Goal: Task Accomplishment & Management: Manage account settings

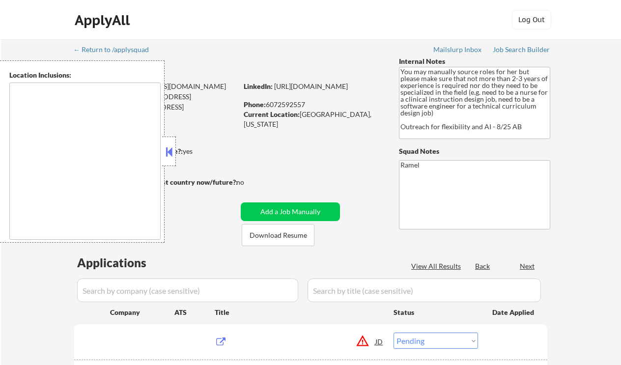
select select ""pending""
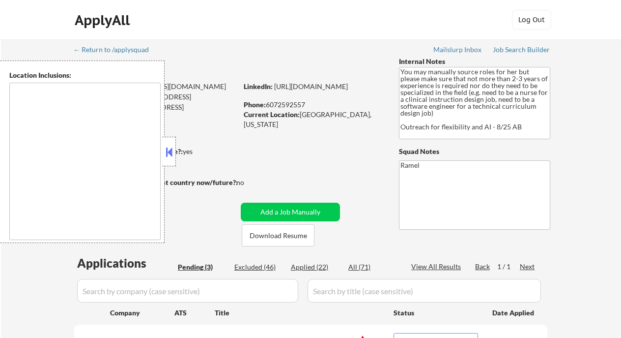
click at [172, 154] on button at bounding box center [169, 152] width 11 height 15
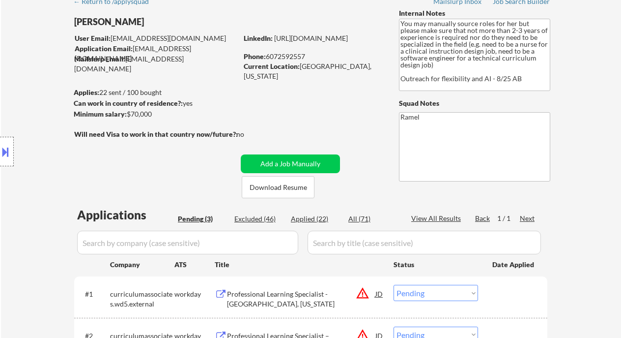
scroll to position [65, 0]
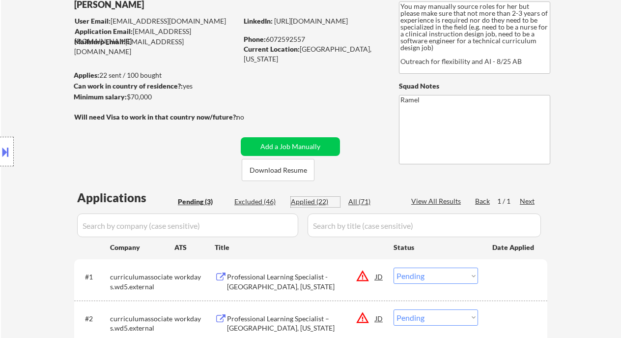
drag, startPoint x: 311, startPoint y: 199, endPoint x: 322, endPoint y: 177, distance: 24.6
click at [313, 194] on div "Applications Pending (3) Excluded (46) Applied (22) All (71) View All Results B…" at bounding box center [310, 295] width 473 height 212
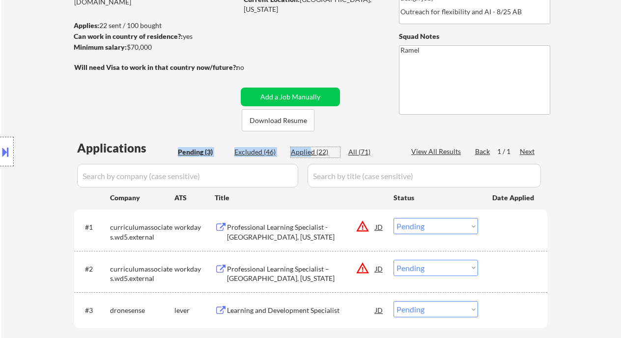
scroll to position [131, 0]
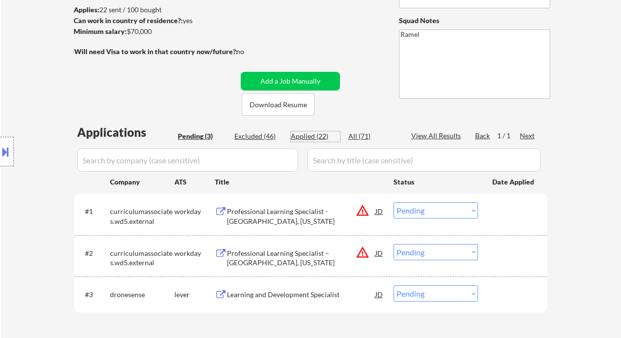
click at [587, 193] on div "← Return to /applysquad Mailslurp Inbox Job Search Builder Emma Straight User E…" at bounding box center [311, 132] width 620 height 446
click at [33, 107] on div "Location Inclusions:" at bounding box center [88, 151] width 176 height 182
click at [290, 211] on div "Professional Learning Specialist - Temecula, California" at bounding box center [301, 215] width 148 height 19
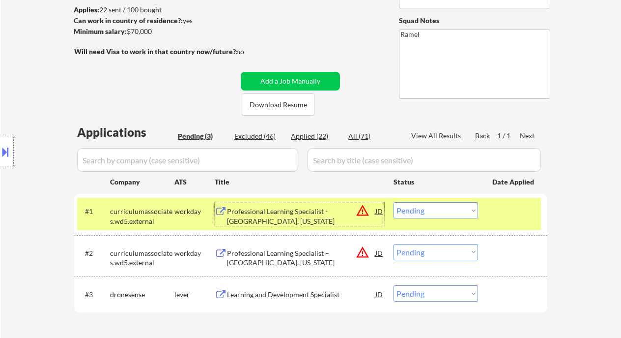
click at [453, 206] on select "Choose an option... Pending Applied Excluded (Questions) Excluded (Expired) Exc…" at bounding box center [436, 210] width 85 height 16
click at [394, 202] on select "Choose an option... Pending Applied Excluded (Questions) Excluded (Expired) Exc…" at bounding box center [436, 210] width 85 height 16
click at [291, 256] on div "Professional Learning Specialist – Sacramento, California" at bounding box center [301, 257] width 148 height 19
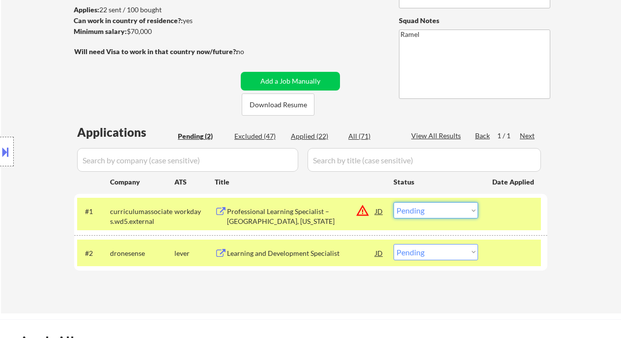
click at [434, 204] on select "Choose an option... Pending Applied Excluded (Questions) Excluded (Expired) Exc…" at bounding box center [436, 210] width 85 height 16
click at [394, 202] on select "Choose an option... Pending Applied Excluded (Questions) Excluded (Expired) Exc…" at bounding box center [436, 210] width 85 height 16
click at [323, 255] on div "Learning and Development Specialist" at bounding box center [301, 253] width 148 height 10
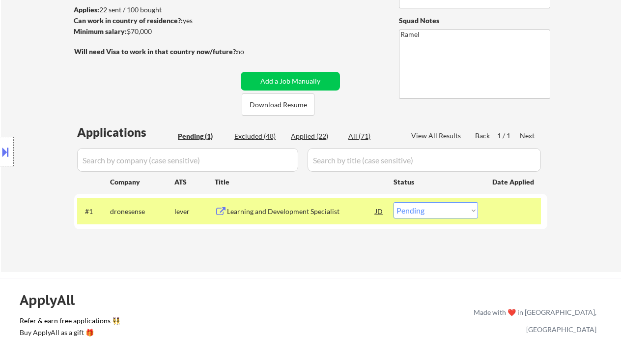
click at [415, 208] on select "Choose an option... Pending Applied Excluded (Questions) Excluded (Expired) Exc…" at bounding box center [436, 210] width 85 height 16
select select ""applied""
click at [394, 202] on select "Choose an option... Pending Applied Excluded (Questions) Excluded (Expired) Exc…" at bounding box center [436, 210] width 85 height 16
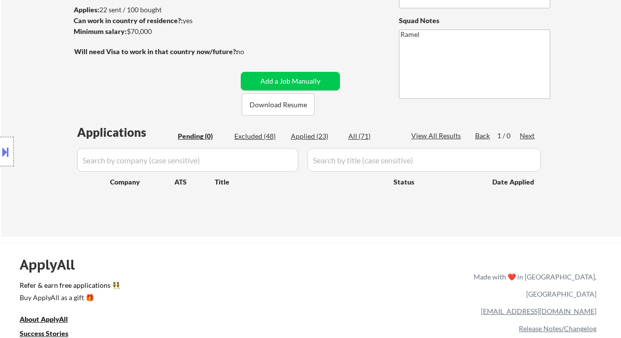
scroll to position [0, 0]
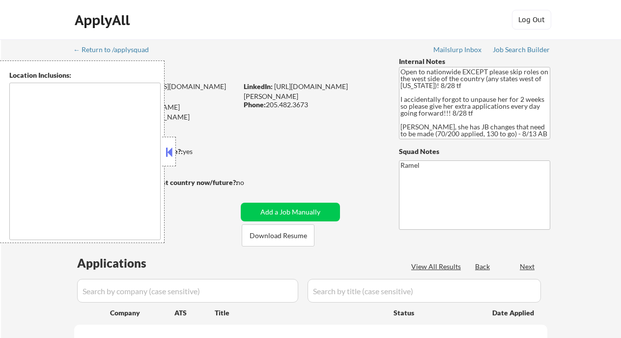
type textarea "country:[GEOGRAPHIC_DATA]"
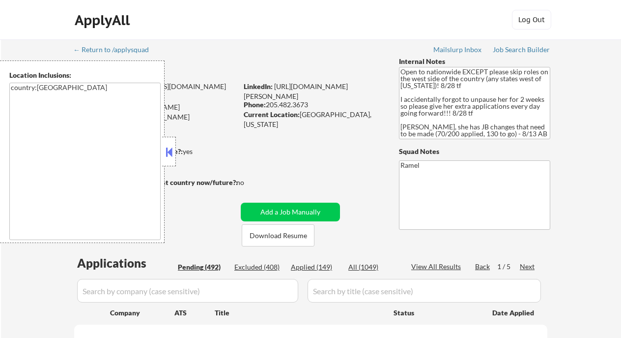
select select ""pending""
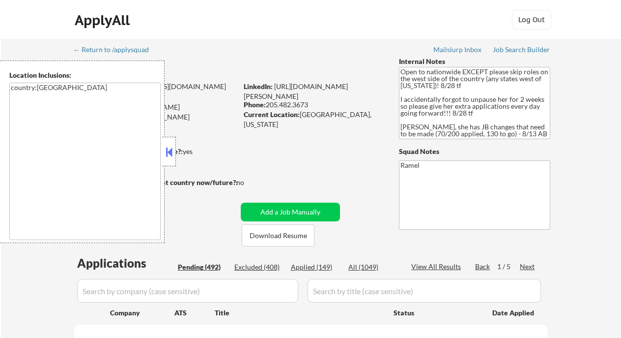
select select ""pending""
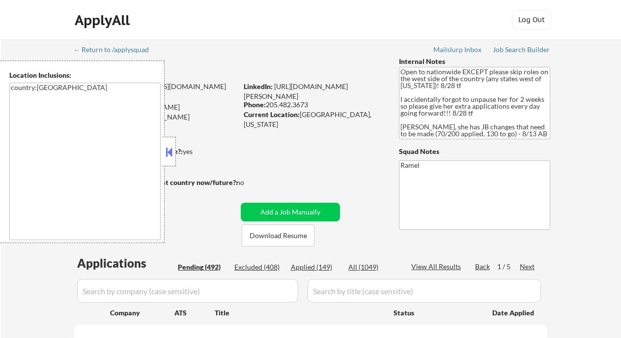
select select ""pending""
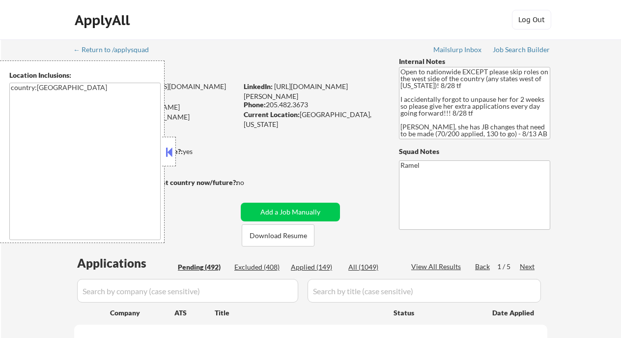
select select ""pending""
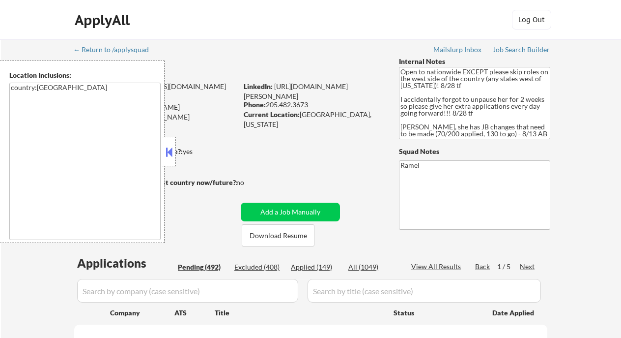
select select ""pending""
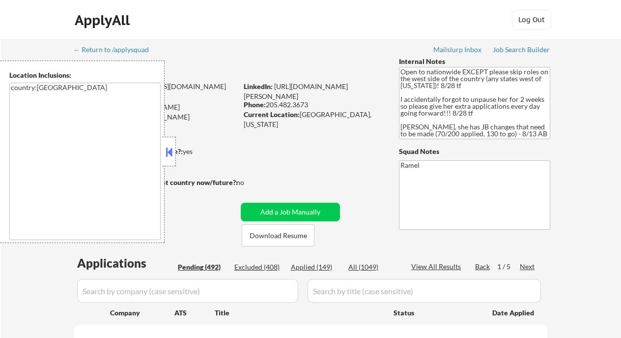
select select ""pending""
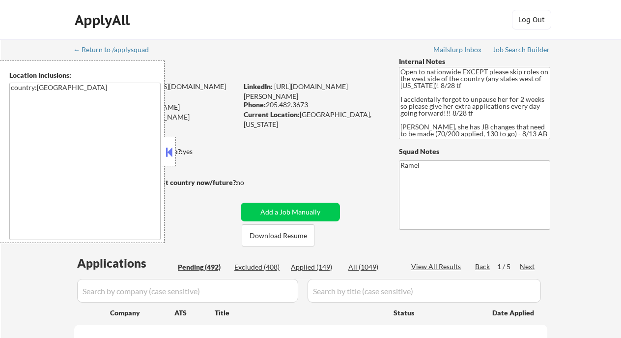
select select ""pending""
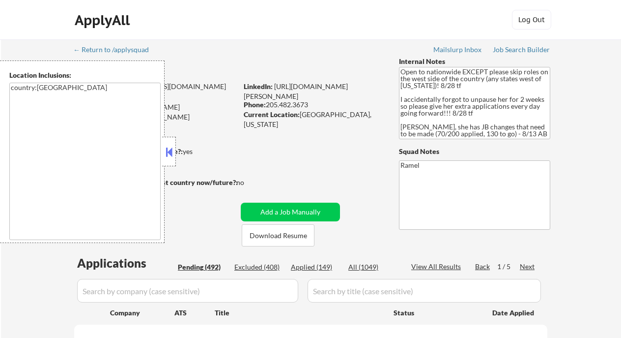
select select ""pending""
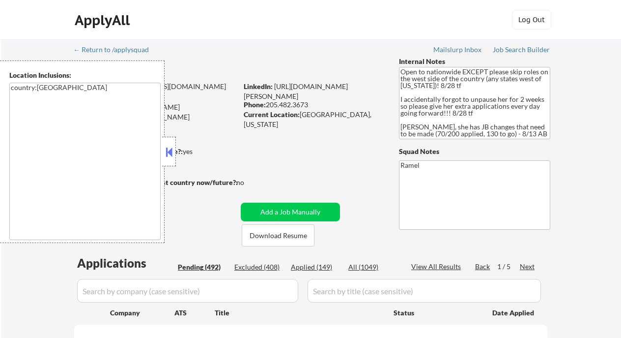
select select ""pending""
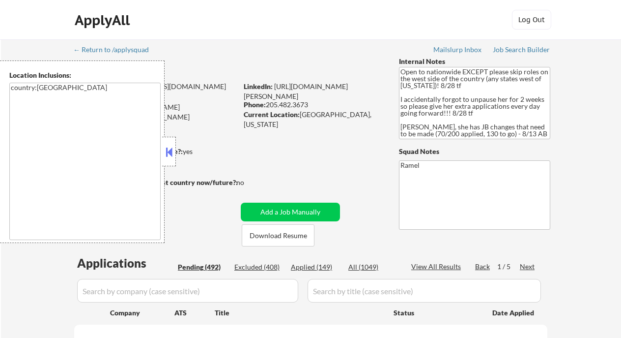
select select ""pending""
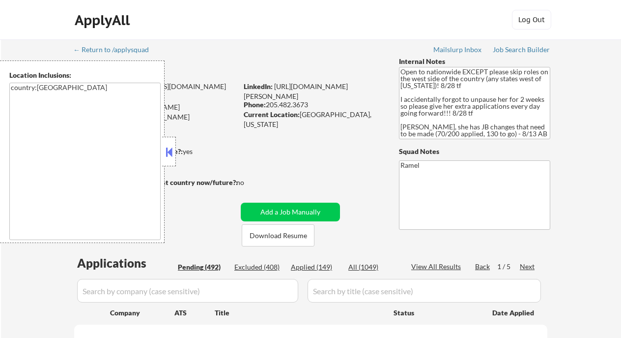
select select ""pending""
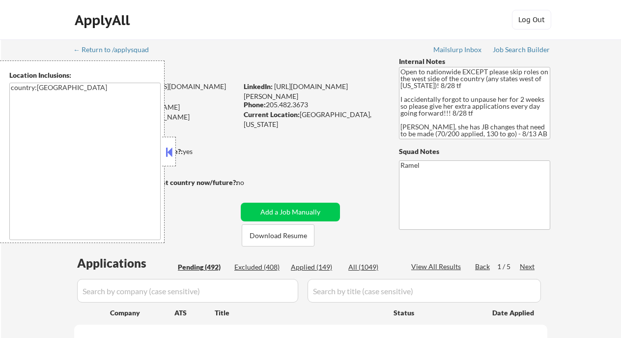
select select ""pending""
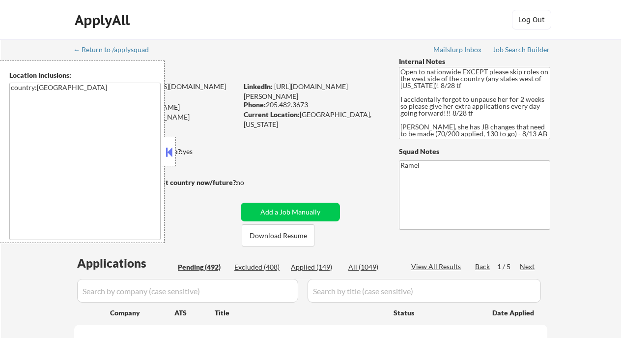
select select ""pending""
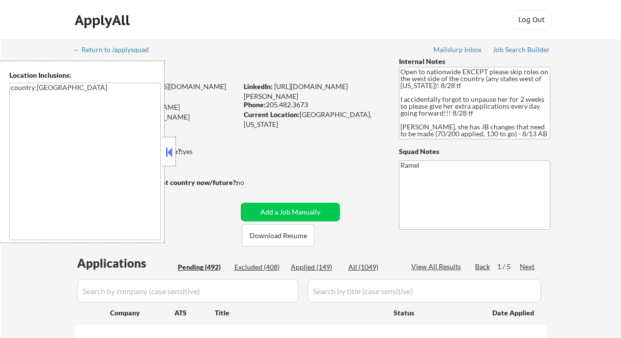
select select ""pending""
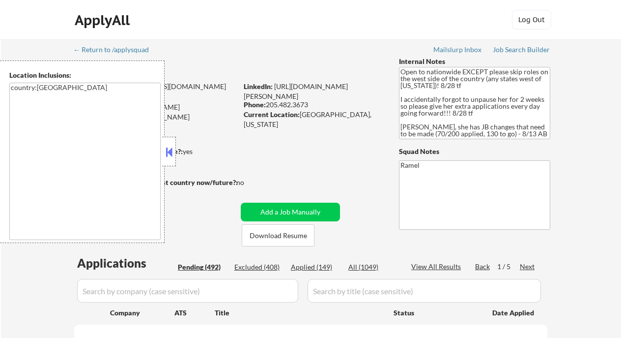
select select ""pending""
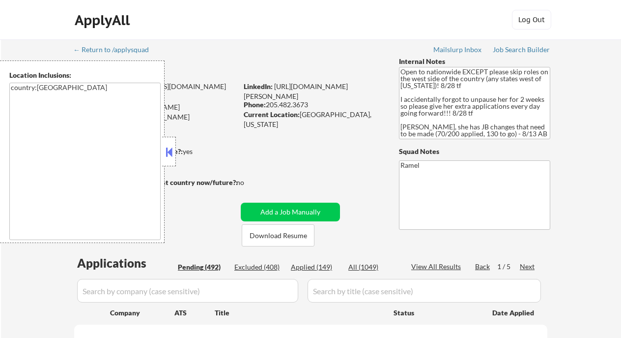
select select ""pending""
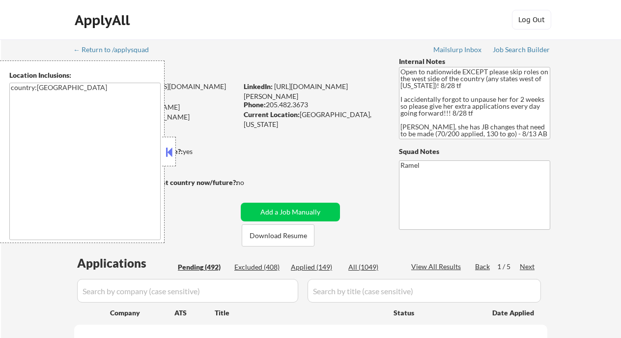
select select ""pending""
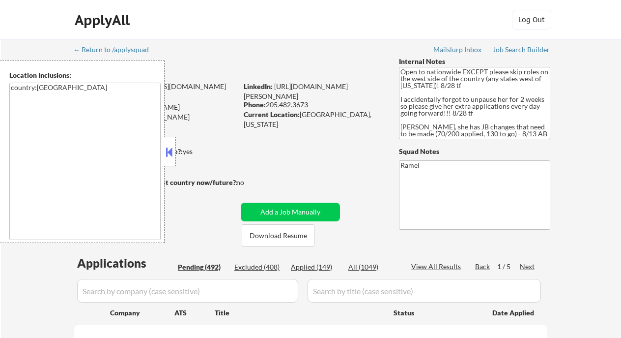
select select ""pending""
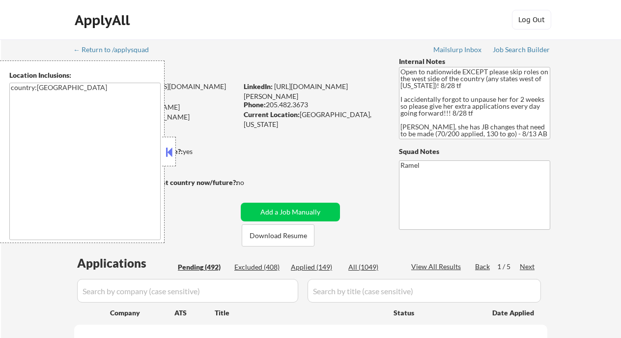
select select ""pending""
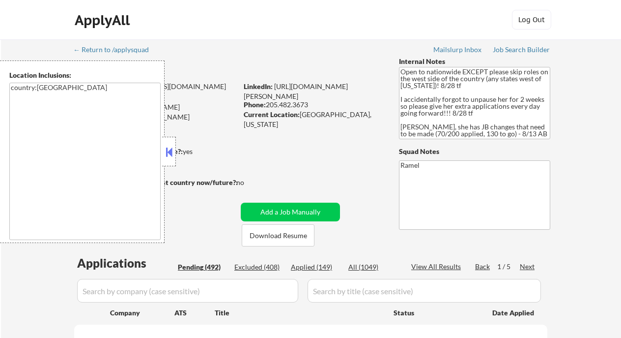
select select ""pending""
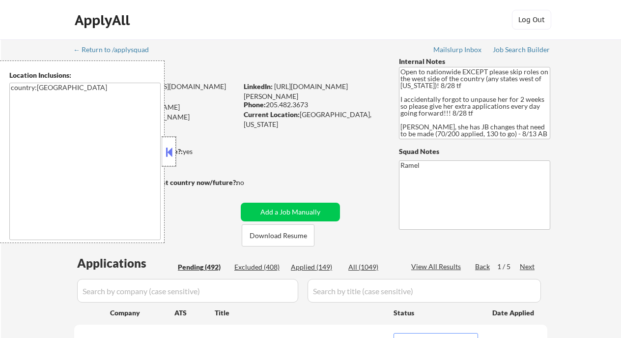
click at [175, 151] on div at bounding box center [169, 151] width 14 height 29
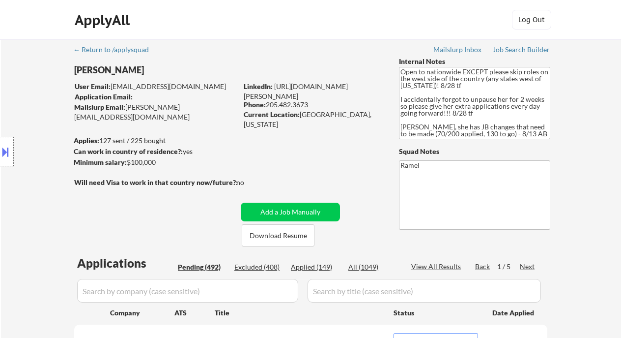
click at [20, 19] on div "ApplyAll Log Out" at bounding box center [310, 20] width 621 height 40
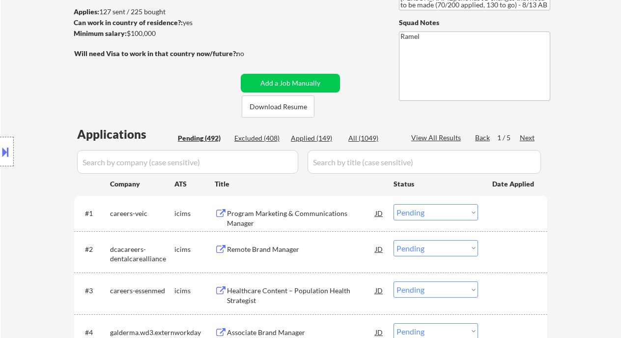
scroll to position [131, 0]
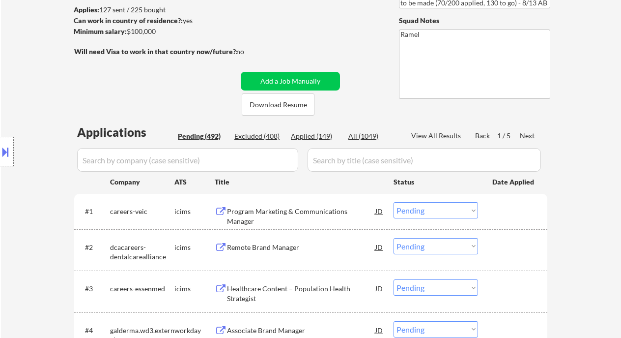
drag, startPoint x: 21, startPoint y: 89, endPoint x: 125, endPoint y: 44, distance: 113.2
click at [24, 88] on div "Location Inclusions: country:US" at bounding box center [88, 151] width 176 height 182
click at [315, 215] on div "Program Marketing & Communications Manager" at bounding box center [301, 215] width 148 height 19
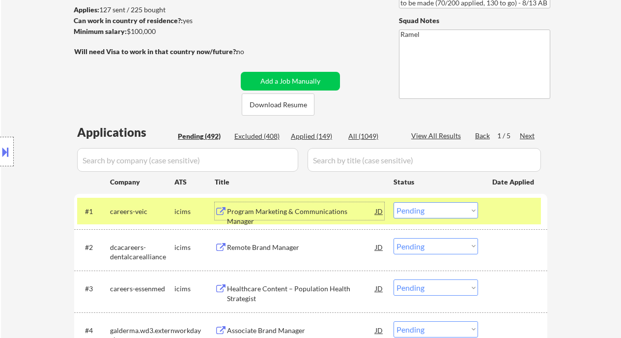
click at [457, 209] on select "Choose an option... Pending Applied Excluded (Questions) Excluded (Expired) Exc…" at bounding box center [436, 210] width 85 height 16
click at [394, 202] on select "Choose an option... Pending Applied Excluded (Questions) Excluded (Expired) Exc…" at bounding box center [436, 210] width 85 height 16
click at [280, 245] on div "Remote Brand Manager" at bounding box center [301, 247] width 148 height 10
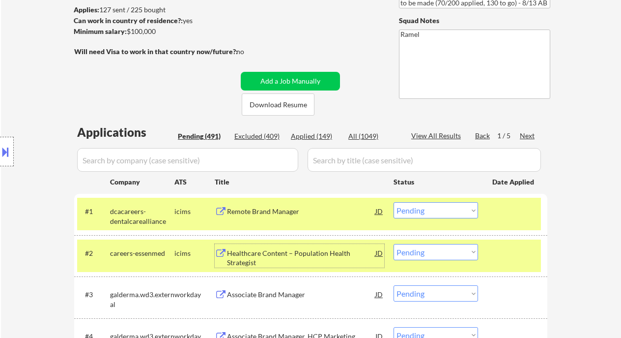
click at [449, 212] on select "Choose an option... Pending Applied Excluded (Questions) Excluded (Expired) Exc…" at bounding box center [436, 210] width 85 height 16
click at [394, 202] on select "Choose an option... Pending Applied Excluded (Questions) Excluded (Expired) Exc…" at bounding box center [436, 210] width 85 height 16
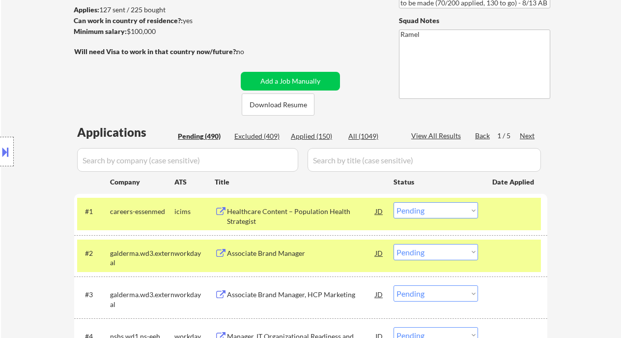
click at [287, 217] on div "Healthcare Content – Population Health Strategist" at bounding box center [301, 215] width 148 height 19
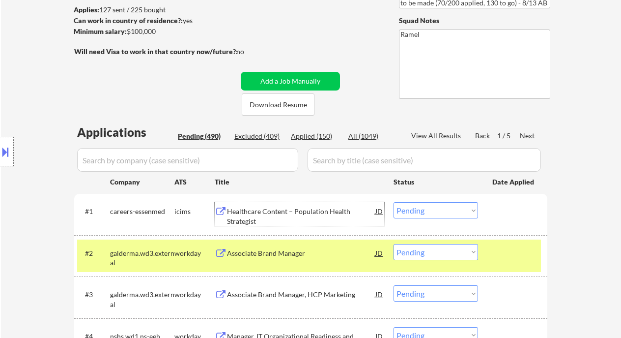
click at [435, 213] on select "Choose an option... Pending Applied Excluded (Questions) Excluded (Expired) Exc…" at bounding box center [436, 210] width 85 height 16
click at [394, 202] on select "Choose an option... Pending Applied Excluded (Questions) Excluded (Expired) Exc…" at bounding box center [436, 210] width 85 height 16
click at [283, 253] on div "Associate Brand Manager" at bounding box center [301, 253] width 148 height 10
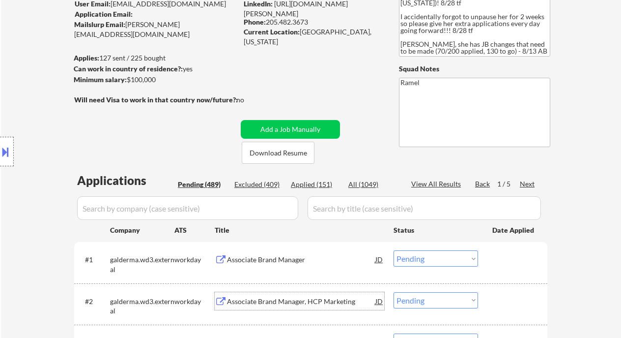
scroll to position [65, 0]
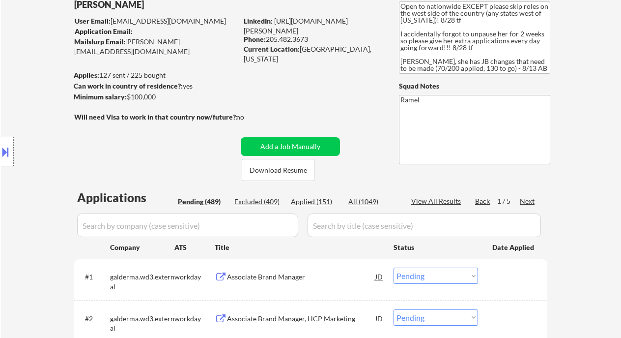
drag, startPoint x: 304, startPoint y: 39, endPoint x: 267, endPoint y: 37, distance: 36.9
click at [267, 37] on div "Phone: 205.482.3673" at bounding box center [313, 39] width 139 height 10
copy div "205.482.3673"
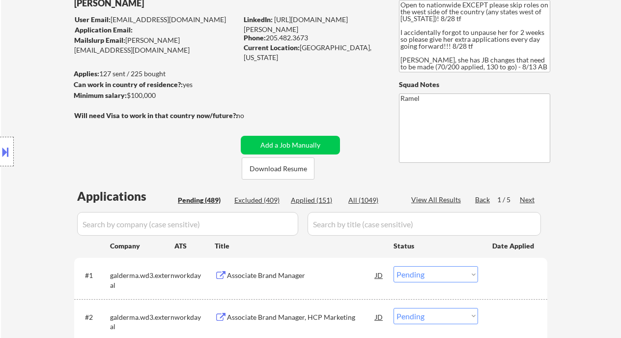
scroll to position [197, 0]
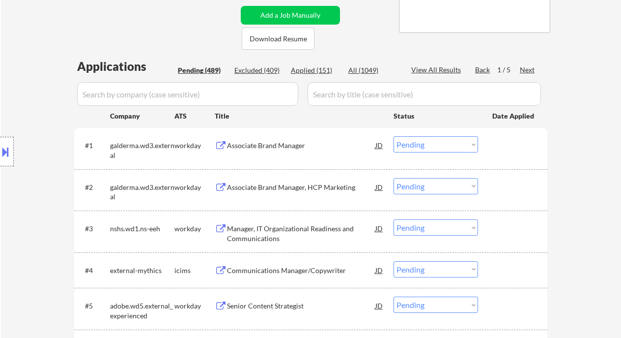
drag, startPoint x: 416, startPoint y: 136, endPoint x: 433, endPoint y: 152, distance: 23.3
click at [416, 136] on select "Choose an option... Pending Applied Excluded (Questions) Excluded (Expired) Exc…" at bounding box center [436, 144] width 85 height 16
click at [394, 136] on select "Choose an option... Pending Applied Excluded (Questions) Excluded (Expired) Exc…" at bounding box center [436, 144] width 85 height 16
click at [270, 189] on div "Associate Brand Manager, HCP Marketing" at bounding box center [301, 187] width 148 height 10
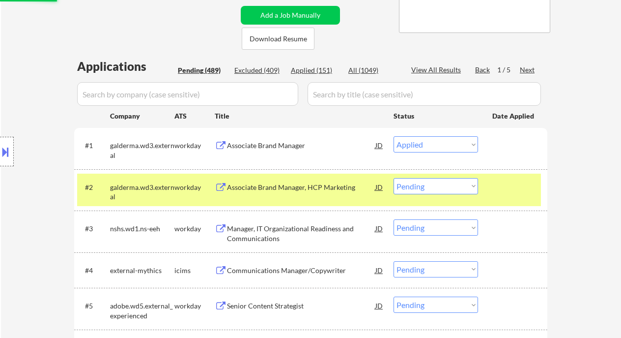
select select ""pending""
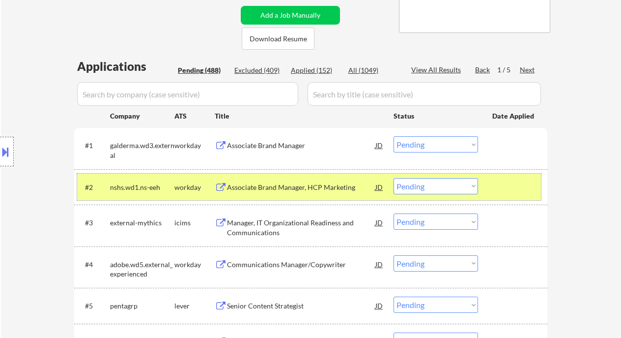
click at [308, 196] on div "#2 nshs.wd1.ns-eeh workday Associate Brand Manager, HCP Marketing JD Choose an …" at bounding box center [309, 187] width 464 height 27
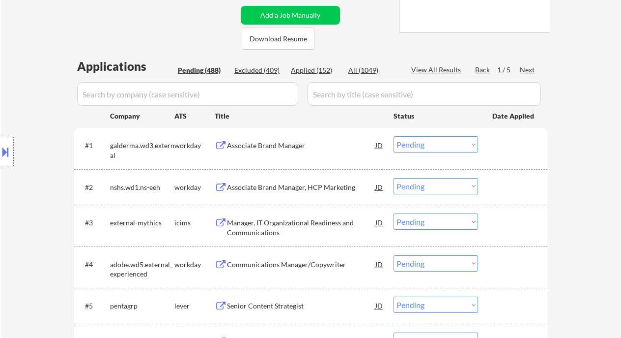
click at [293, 184] on div "Associate Brand Manager, HCP Marketing" at bounding box center [301, 187] width 148 height 10
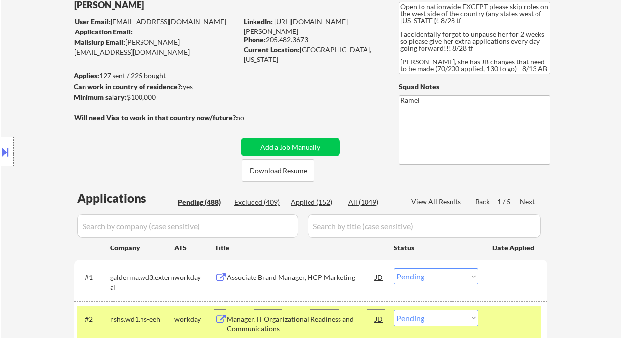
scroll to position [0, 0]
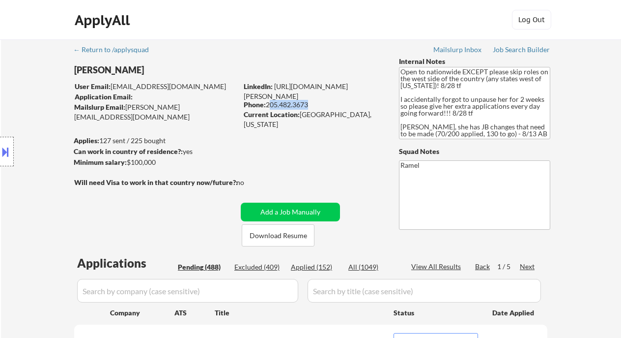
drag, startPoint x: 308, startPoint y: 104, endPoint x: 268, endPoint y: 103, distance: 39.4
click at [268, 103] on div "Phone: 205.482.3673" at bounding box center [313, 105] width 139 height 10
drag, startPoint x: 278, startPoint y: 104, endPoint x: 267, endPoint y: 104, distance: 10.8
click at [267, 104] on div "Phone: 205.482.3673" at bounding box center [313, 105] width 139 height 10
copy div "205.482.3673"
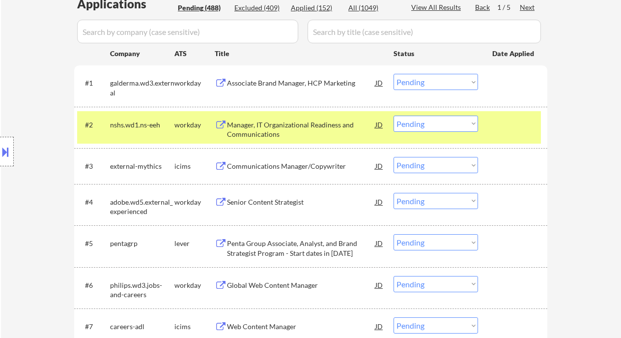
scroll to position [262, 0]
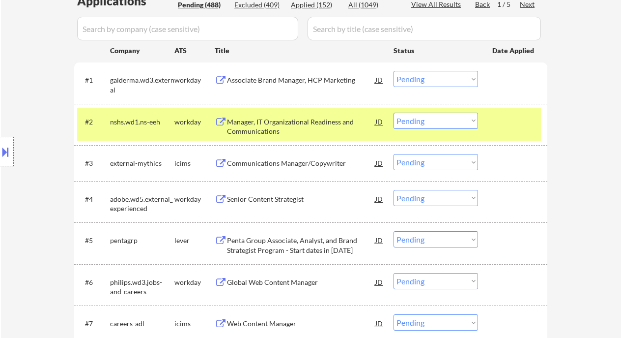
click at [459, 124] on select "Choose an option... Pending Applied Excluded (Questions) Excluded (Expired) Exc…" at bounding box center [436, 121] width 85 height 16
select select ""applied""
click at [394, 113] on select "Choose an option... Pending Applied Excluded (Questions) Excluded (Expired) Exc…" at bounding box center [436, 121] width 85 height 16
click at [285, 160] on div "Communications Manager/Copywriter" at bounding box center [301, 163] width 148 height 10
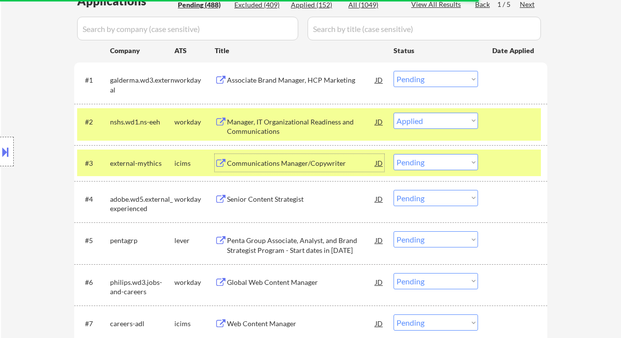
click at [425, 162] on select "Choose an option... Pending Applied Excluded (Questions) Excluded (Expired) Exc…" at bounding box center [436, 162] width 85 height 16
select select ""applied""
click at [394, 154] on select "Choose an option... Pending Applied Excluded (Questions) Excluded (Expired) Exc…" at bounding box center [436, 162] width 85 height 16
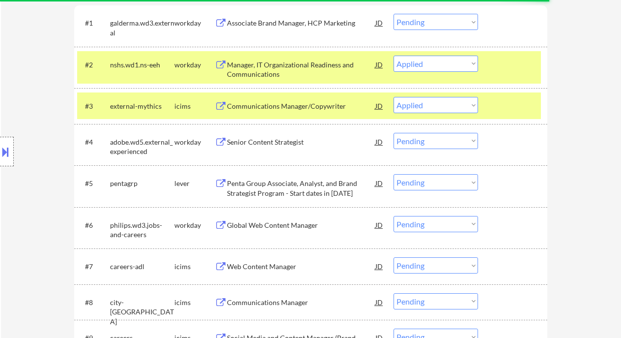
scroll to position [327, 0]
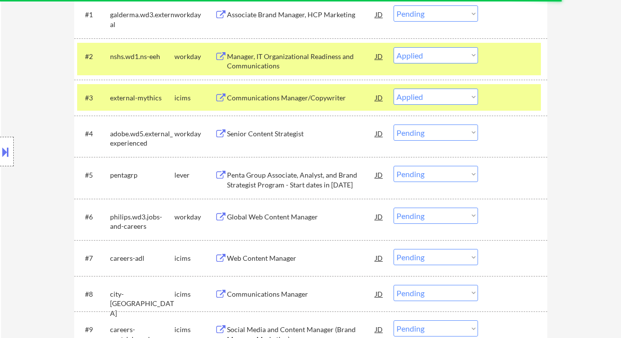
click at [264, 136] on div "Senior Content Strategist" at bounding box center [301, 134] width 148 height 10
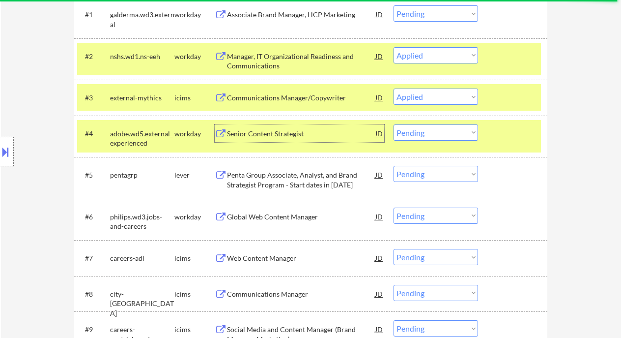
drag, startPoint x: 425, startPoint y: 129, endPoint x: 438, endPoint y: 140, distance: 16.8
click at [425, 129] on select "Choose an option... Pending Applied Excluded (Questions) Excluded (Expired) Exc…" at bounding box center [436, 132] width 85 height 16
select select ""excluded__bad_match_""
click at [394, 124] on select "Choose an option... Pending Applied Excluded (Questions) Excluded (Expired) Exc…" at bounding box center [436, 132] width 85 height 16
click at [291, 175] on div "Penta Group Associate, Analyst, and Brand Strategist Program - Start dates in 2…" at bounding box center [301, 179] width 148 height 19
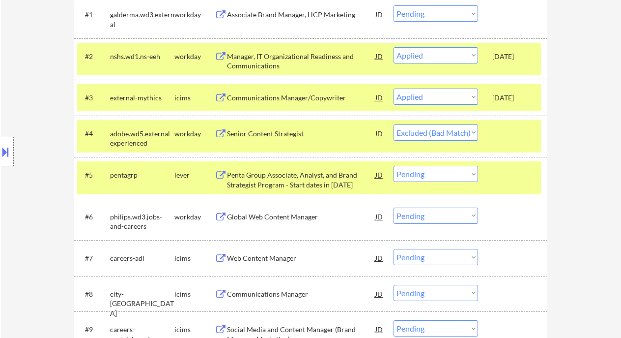
select select ""pending""
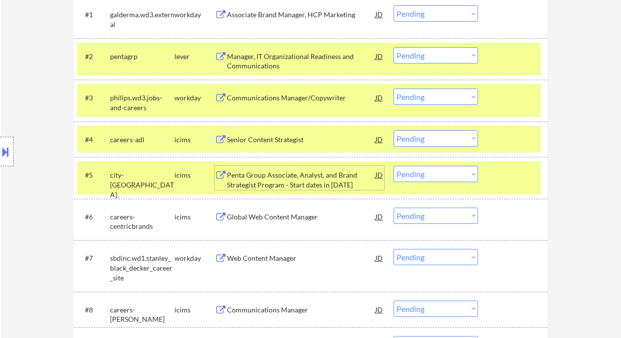
drag, startPoint x: 432, startPoint y: 170, endPoint x: 435, endPoint y: 177, distance: 7.3
click at [432, 170] on select "Choose an option... Pending Applied Excluded (Questions) Excluded (Expired) Exc…" at bounding box center [436, 174] width 85 height 16
click at [394, 166] on select "Choose an option... Pending Applied Excluded (Questions) Excluded (Expired) Exc…" at bounding box center [436, 174] width 85 height 16
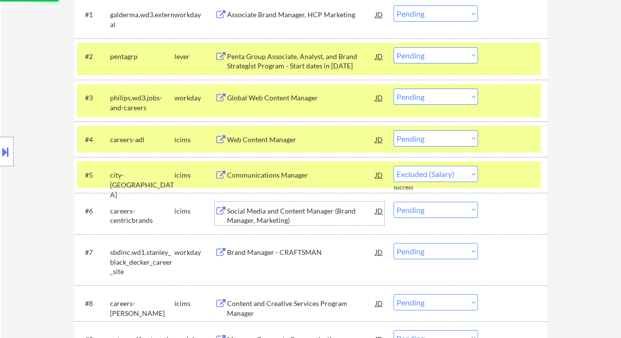
click at [285, 219] on div "Social Media and Content Manager (Brand Manager, Marketing)" at bounding box center [301, 215] width 148 height 19
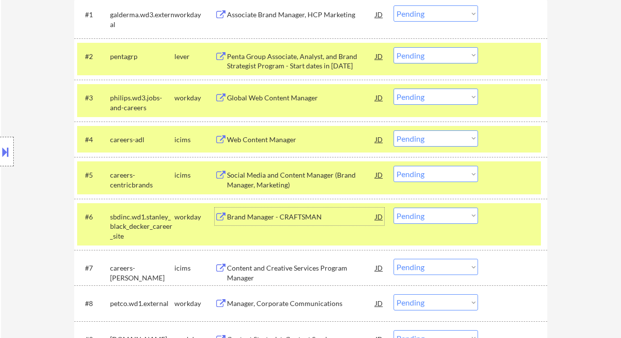
click at [439, 175] on select "Choose an option... Pending Applied Excluded (Questions) Excluded (Expired) Exc…" at bounding box center [436, 174] width 85 height 16
click at [394, 166] on select "Choose an option... Pending Applied Excluded (Questions) Excluded (Expired) Exc…" at bounding box center [436, 174] width 85 height 16
click at [295, 214] on div "Brand Manager - CRAFTSMAN" at bounding box center [301, 217] width 148 height 10
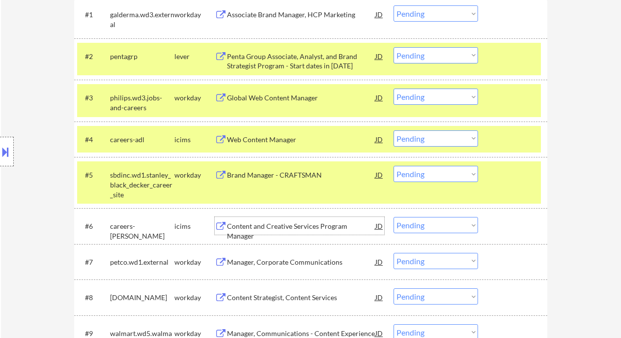
click at [426, 180] on select "Choose an option... Pending Applied Excluded (Questions) Excluded (Expired) Exc…" at bounding box center [436, 174] width 85 height 16
click at [394, 166] on select "Choose an option... Pending Applied Excluded (Questions) Excluded (Expired) Exc…" at bounding box center [436, 174] width 85 height 16
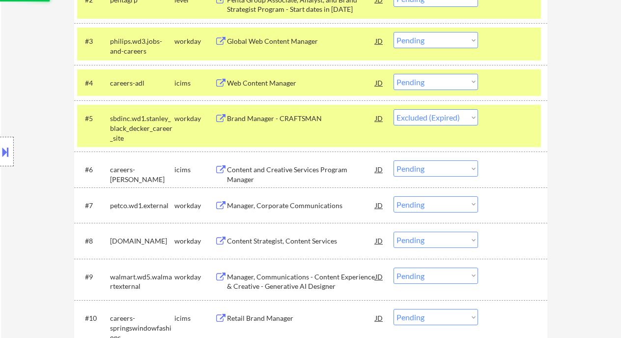
scroll to position [393, 0]
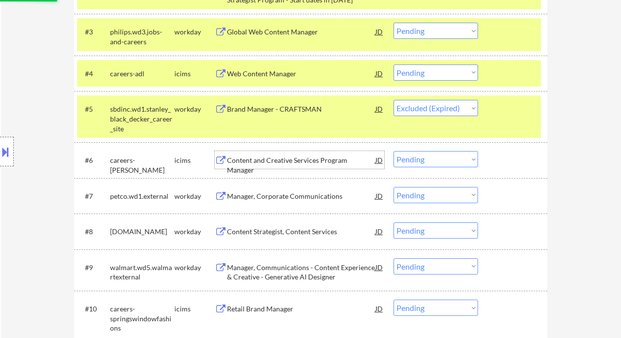
click at [286, 160] on div "Content and Creative Services Program Manager" at bounding box center [301, 164] width 148 height 19
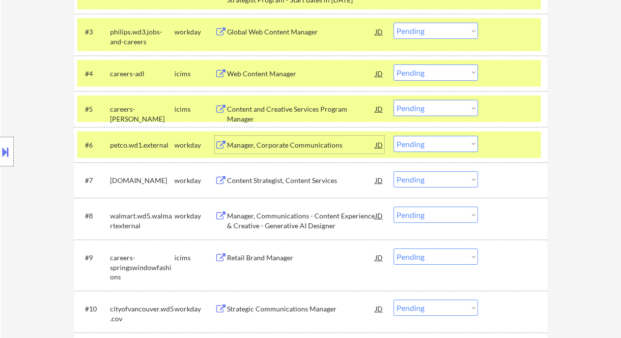
click at [426, 105] on select "Choose an option... Pending Applied Excluded (Questions) Excluded (Expired) Exc…" at bounding box center [436, 108] width 85 height 16
click at [394, 100] on select "Choose an option... Pending Applied Excluded (Questions) Excluded (Expired) Exc…" at bounding box center [436, 108] width 85 height 16
click at [293, 146] on div "Manager, Corporate Communications" at bounding box center [301, 145] width 148 height 10
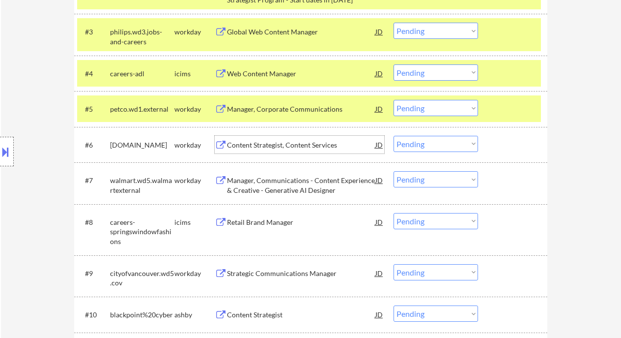
drag, startPoint x: 418, startPoint y: 106, endPoint x: 415, endPoint y: 116, distance: 10.1
click at [418, 106] on select "Choose an option... Pending Applied Excluded (Questions) Excluded (Expired) Exc…" at bounding box center [436, 108] width 85 height 16
click at [394, 100] on select "Choose an option... Pending Applied Excluded (Questions) Excluded (Expired) Exc…" at bounding box center [436, 108] width 85 height 16
click at [271, 146] on div "Content Strategist, Content Services" at bounding box center [301, 145] width 148 height 10
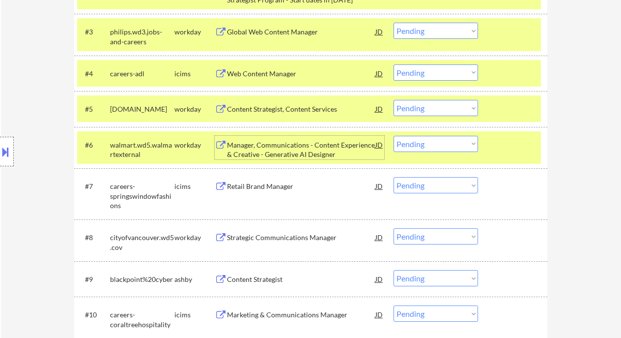
click at [433, 115] on select "Choose an option... Pending Applied Excluded (Questions) Excluded (Expired) Exc…" at bounding box center [436, 108] width 85 height 16
click at [394, 100] on select "Choose an option... Pending Applied Excluded (Questions) Excluded (Expired) Exc…" at bounding box center [436, 108] width 85 height 16
click at [275, 147] on div "Manager, Communications - Content Experience & Creative - Generative AI Designer" at bounding box center [301, 149] width 148 height 19
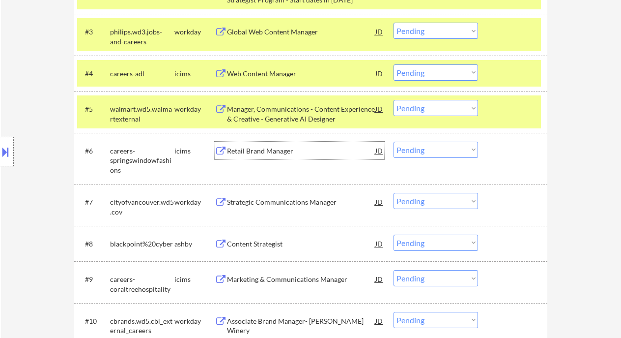
click at [425, 107] on select "Choose an option... Pending Applied Excluded (Questions) Excluded (Expired) Exc…" at bounding box center [436, 108] width 85 height 16
click at [394, 100] on select "Choose an option... Pending Applied Excluded (Questions) Excluded (Expired) Exc…" at bounding box center [436, 108] width 85 height 16
click at [262, 154] on div "Retail Brand Manager" at bounding box center [301, 151] width 148 height 10
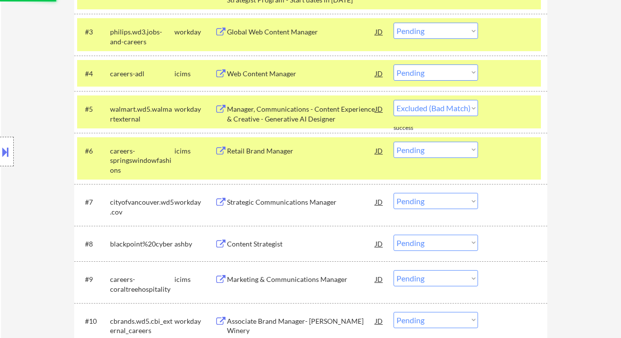
select select ""pending""
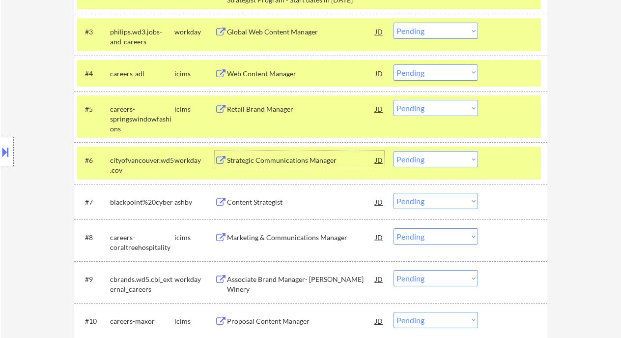
click at [252, 159] on div "Strategic Communications Manager" at bounding box center [301, 160] width 148 height 10
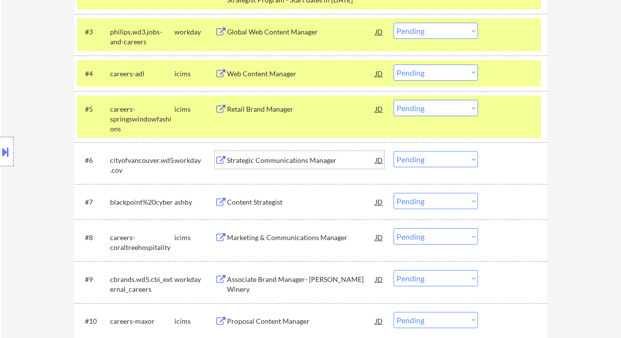
click at [413, 157] on select "Choose an option... Pending Applied Excluded (Questions) Excluded (Expired) Exc…" at bounding box center [436, 159] width 85 height 16
click at [394, 151] on select "Choose an option... Pending Applied Excluded (Questions) Excluded (Expired) Exc…" at bounding box center [436, 159] width 85 height 16
click at [243, 204] on div "Content Strategist" at bounding box center [301, 202] width 148 height 10
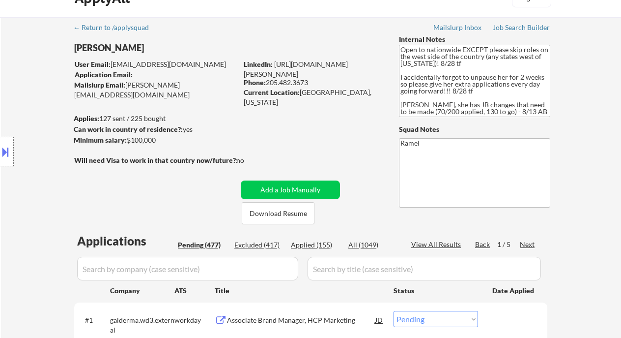
scroll to position [0, 0]
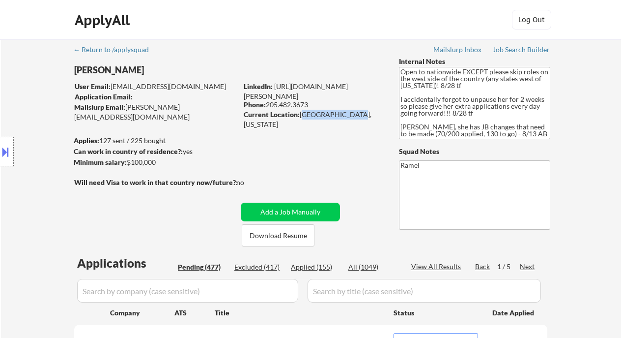
drag, startPoint x: 301, startPoint y: 115, endPoint x: 372, endPoint y: 111, distance: 70.4
click at [372, 111] on div "Current Location: Pelham, Alabama" at bounding box center [313, 119] width 139 height 19
copy div "Pelham, Alabama"
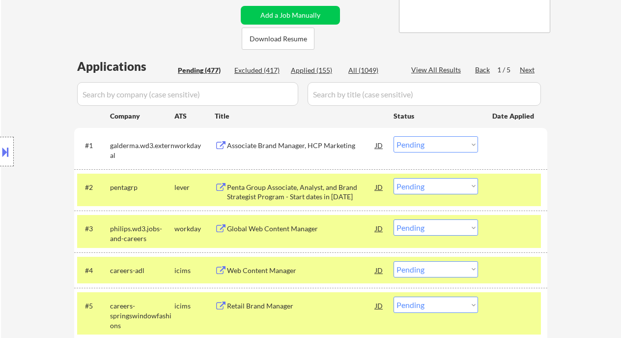
scroll to position [385, 0]
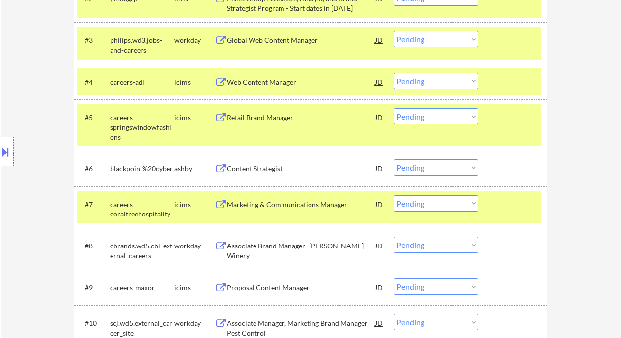
drag, startPoint x: 434, startPoint y: 164, endPoint x: 431, endPoint y: 175, distance: 11.6
click at [434, 164] on select "Choose an option... Pending Applied Excluded (Questions) Excluded (Expired) Exc…" at bounding box center [436, 167] width 85 height 16
click at [394, 159] on select "Choose an option... Pending Applied Excluded (Questions) Excluded (Expired) Exc…" at bounding box center [436, 167] width 85 height 16
click at [296, 205] on div "Marketing & Communications Manager" at bounding box center [301, 205] width 148 height 10
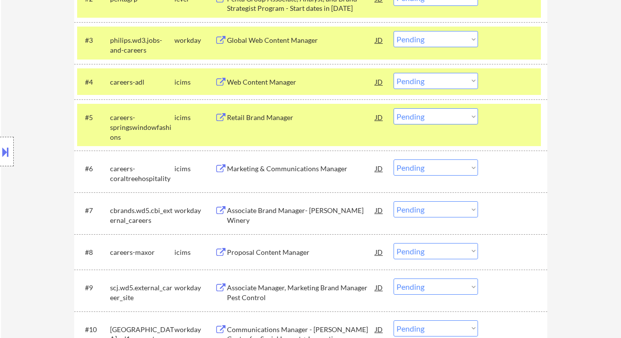
click at [409, 169] on select "Choose an option... Pending Applied Excluded (Questions) Excluded (Expired) Exc…" at bounding box center [436, 167] width 85 height 16
drag, startPoint x: 453, startPoint y: 167, endPoint x: 448, endPoint y: 175, distance: 9.7
click at [453, 167] on select "Choose an option... Pending Applied Excluded (Questions) Excluded (Expired) Exc…" at bounding box center [436, 167] width 85 height 16
click at [394, 159] on select "Choose an option... Pending Applied Excluded (Questions) Excluded (Expired) Exc…" at bounding box center [436, 167] width 85 height 16
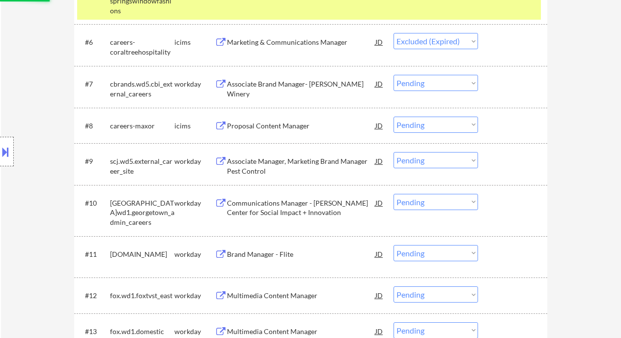
scroll to position [516, 0]
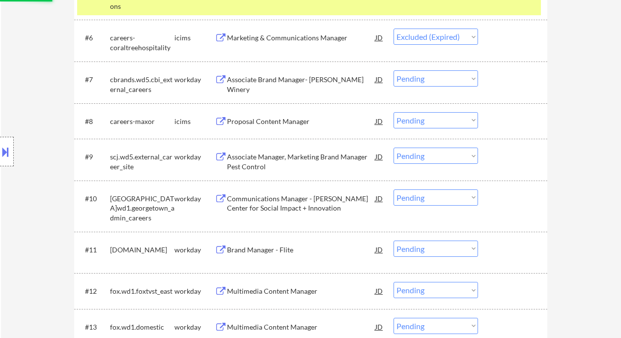
click at [292, 82] on div "Associate Brand Manager- Robert Mondavi Winery" at bounding box center [301, 84] width 148 height 19
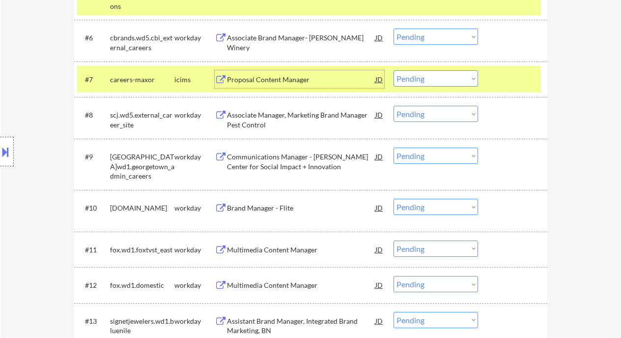
click at [424, 83] on select "Choose an option... Pending Applied Excluded (Questions) Excluded (Expired) Exc…" at bounding box center [436, 78] width 85 height 16
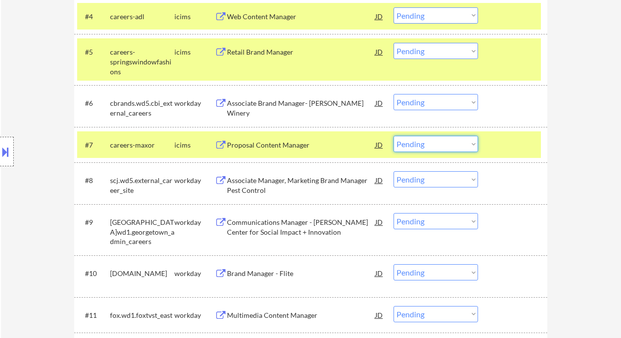
drag, startPoint x: 464, startPoint y: 91, endPoint x: 459, endPoint y: 102, distance: 11.9
click at [464, 91] on div "#6 cbrands.wd5.cbi_external_careers workday Associate Brand Manager- Robert Mon…" at bounding box center [309, 105] width 464 height 32
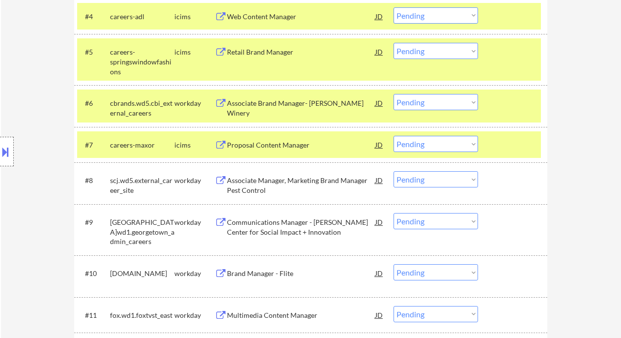
drag, startPoint x: 458, startPoint y: 103, endPoint x: 459, endPoint y: 109, distance: 6.4
click at [458, 103] on select "Choose an option... Pending Applied Excluded (Questions) Excluded (Expired) Exc…" at bounding box center [436, 102] width 85 height 16
click at [394, 94] on select "Choose an option... Pending Applied Excluded (Questions) Excluded (Expired) Exc…" at bounding box center [436, 102] width 85 height 16
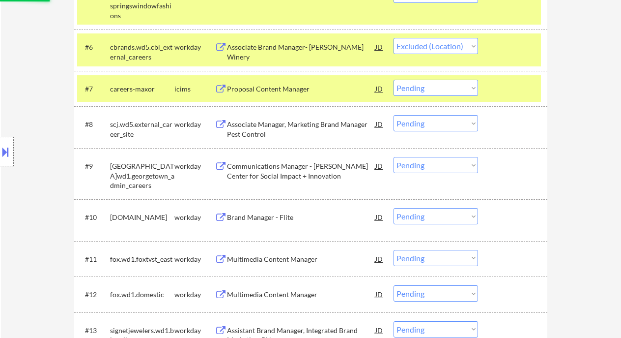
scroll to position [516, 0]
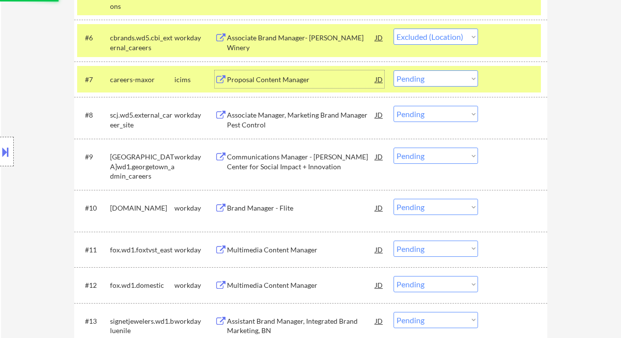
click at [265, 77] on div "Proposal Content Manager" at bounding box center [301, 80] width 148 height 10
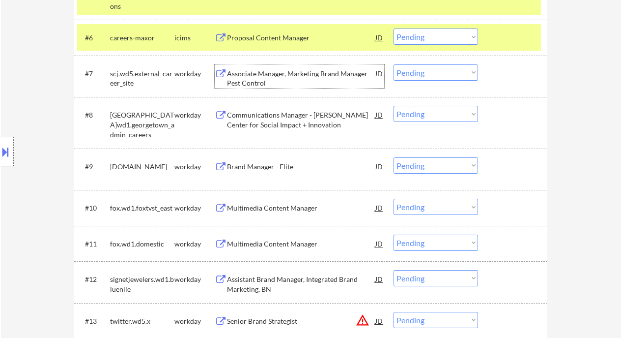
drag, startPoint x: 416, startPoint y: 35, endPoint x: 415, endPoint y: 44, distance: 9.4
click at [416, 35] on select "Choose an option... Pending Applied Excluded (Questions) Excluded (Expired) Exc…" at bounding box center [436, 37] width 85 height 16
click at [394, 29] on select "Choose an option... Pending Applied Excluded (Questions) Excluded (Expired) Exc…" at bounding box center [436, 37] width 85 height 16
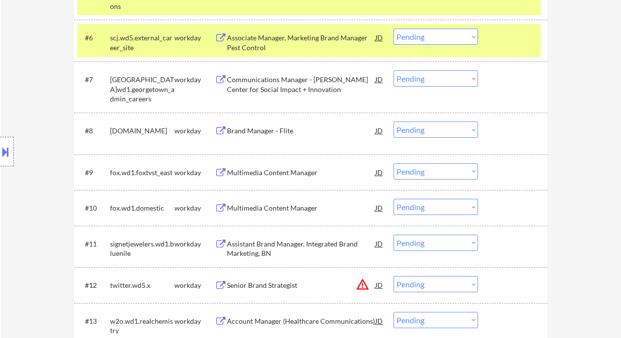
scroll to position [450, 0]
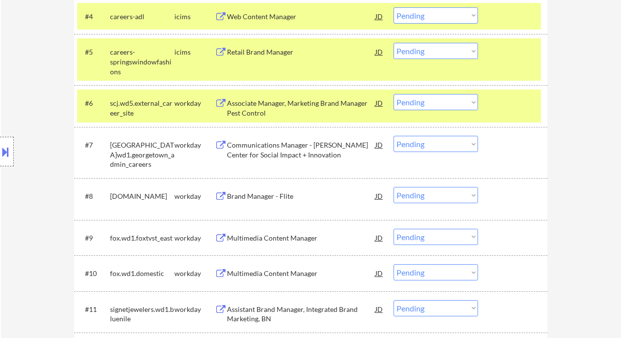
click at [287, 108] on div "Associate Manager, Marketing Brand Manager Pest Control" at bounding box center [301, 107] width 148 height 19
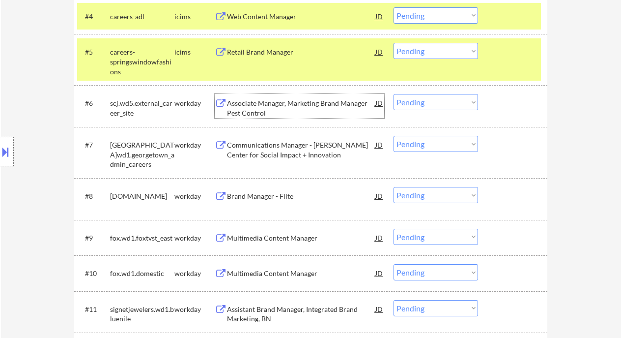
click at [434, 99] on select "Choose an option... Pending Applied Excluded (Questions) Excluded (Expired) Exc…" at bounding box center [436, 102] width 85 height 16
click at [394, 94] on select "Choose an option... Pending Applied Excluded (Questions) Excluded (Expired) Exc…" at bounding box center [436, 102] width 85 height 16
click at [288, 149] on div "Communications Manager - Beeck Center for Social Impact + Innovation" at bounding box center [301, 149] width 148 height 19
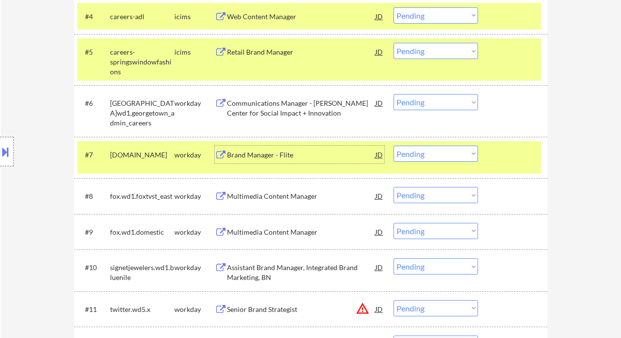
click at [422, 101] on select "Choose an option... Pending Applied Excluded (Questions) Excluded (Expired) Exc…" at bounding box center [436, 102] width 85 height 16
click at [394, 94] on select "Choose an option... Pending Applied Excluded (Questions) Excluded (Expired) Exc…" at bounding box center [436, 102] width 85 height 16
click at [266, 159] on div "Brand Manager - Flite" at bounding box center [301, 155] width 148 height 10
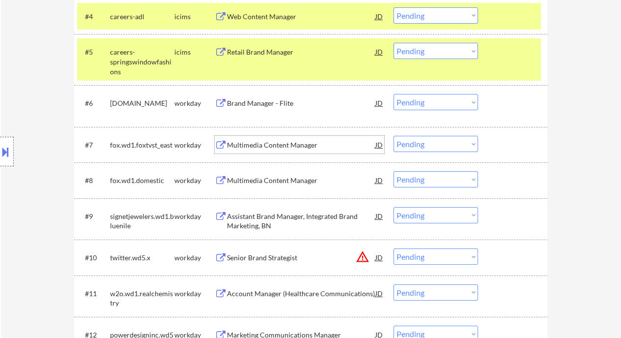
click at [410, 100] on select "Choose an option... Pending Applied Excluded (Questions) Excluded (Expired) Exc…" at bounding box center [436, 102] width 85 height 16
click at [394, 94] on select "Choose an option... Pending Applied Excluded (Questions) Excluded (Expired) Exc…" at bounding box center [436, 102] width 85 height 16
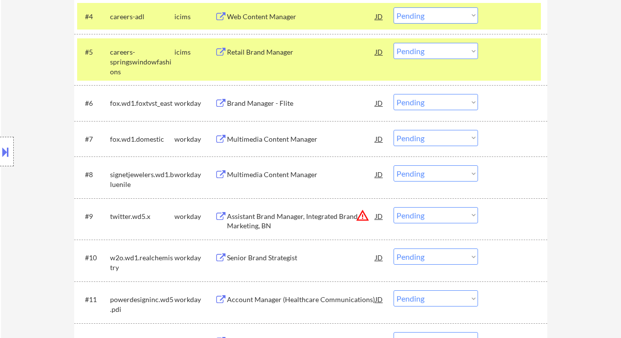
click at [263, 100] on div "Brand Manager - Flite" at bounding box center [301, 103] width 148 height 10
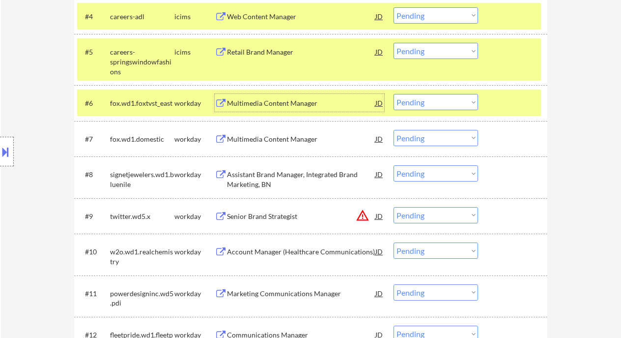
click at [414, 102] on select "Choose an option... Pending Applied Excluded (Questions) Excluded (Expired) Exc…" at bounding box center [436, 102] width 85 height 16
click at [394, 94] on select "Choose an option... Pending Applied Excluded (Questions) Excluded (Expired) Exc…" at bounding box center [436, 102] width 85 height 16
click at [272, 138] on div "Multimedia Content Manager" at bounding box center [301, 139] width 148 height 10
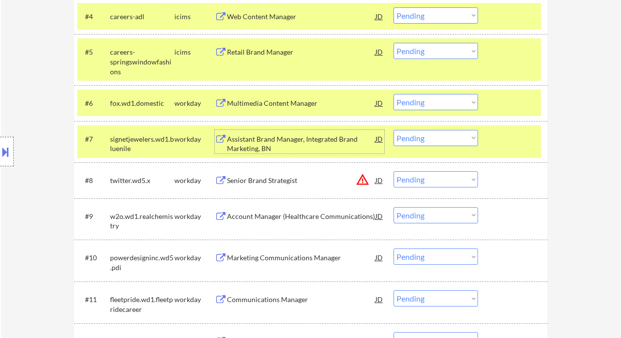
drag, startPoint x: 429, startPoint y: 95, endPoint x: 432, endPoint y: 110, distance: 15.0
click at [429, 95] on select "Choose an option... Pending Applied Excluded (Questions) Excluded (Expired) Exc…" at bounding box center [436, 102] width 85 height 16
click at [394, 94] on select "Choose an option... Pending Applied Excluded (Questions) Excluded (Expired) Exc…" at bounding box center [436, 102] width 85 height 16
click at [287, 143] on div "Assistant Brand Manager, Integrated Brand Marketing, BN" at bounding box center [301, 143] width 148 height 19
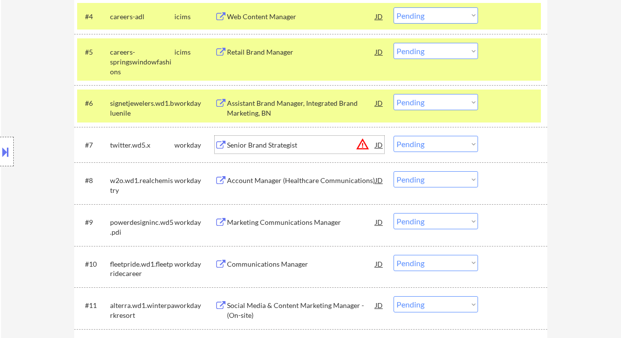
click at [434, 105] on select "Choose an option... Pending Applied Excluded (Questions) Excluded (Expired) Exc…" at bounding box center [436, 102] width 85 height 16
click at [394, 94] on select "Choose an option... Pending Applied Excluded (Questions) Excluded (Expired) Exc…" at bounding box center [436, 102] width 85 height 16
click at [289, 146] on div "Senior Brand Strategist" at bounding box center [301, 145] width 148 height 10
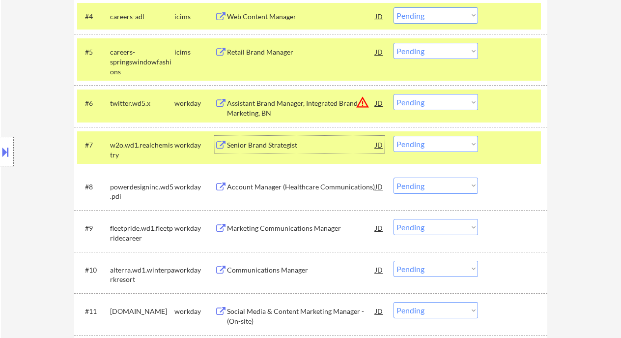
click at [416, 107] on select "Choose an option... Pending Applied Excluded (Questions) Excluded (Expired) Exc…" at bounding box center [436, 102] width 85 height 16
click at [394, 94] on select "Choose an option... Pending Applied Excluded (Questions) Excluded (Expired) Exc…" at bounding box center [436, 102] width 85 height 16
click at [271, 145] on div "Senior Brand Strategist" at bounding box center [301, 145] width 148 height 18
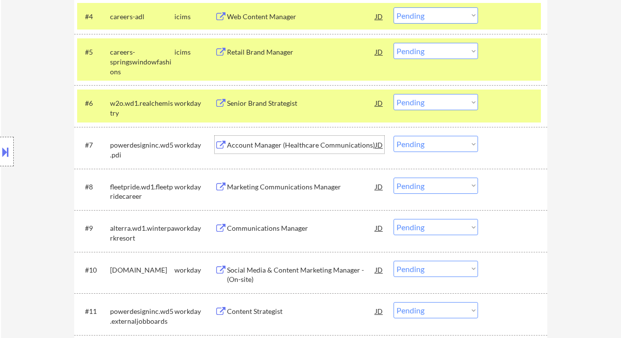
click at [444, 104] on select "Choose an option... Pending Applied Excluded (Questions) Excluded (Expired) Exc…" at bounding box center [436, 102] width 85 height 16
click at [394, 94] on select "Choose an option... Pending Applied Excluded (Questions) Excluded (Expired) Exc…" at bounding box center [436, 102] width 85 height 16
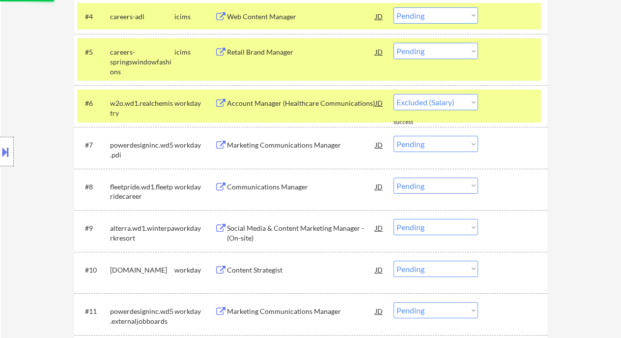
click at [295, 149] on div "Marketing Communications Manager" at bounding box center [301, 145] width 148 height 10
select select ""pending""
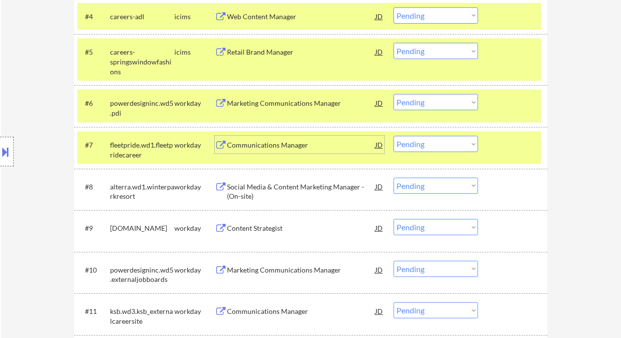
drag, startPoint x: 435, startPoint y: 141, endPoint x: 437, endPoint y: 151, distance: 10.5
click at [435, 141] on select "Choose an option... Pending Applied Excluded (Questions) Excluded (Expired) Exc…" at bounding box center [436, 144] width 85 height 16
click at [394, 136] on select "Choose an option... Pending Applied Excluded (Questions) Excluded (Expired) Exc…" at bounding box center [436, 144] width 85 height 16
click at [310, 98] on div "Marketing Communications Manager" at bounding box center [301, 103] width 148 height 10
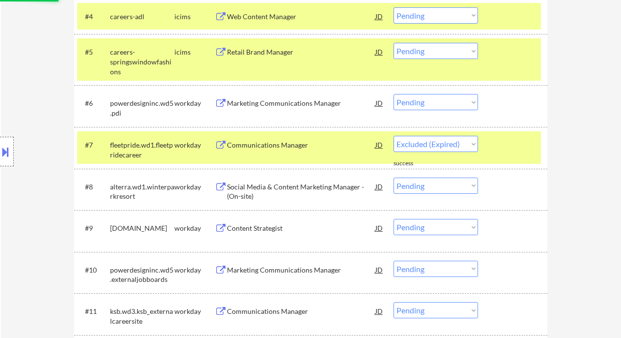
select select ""pending""
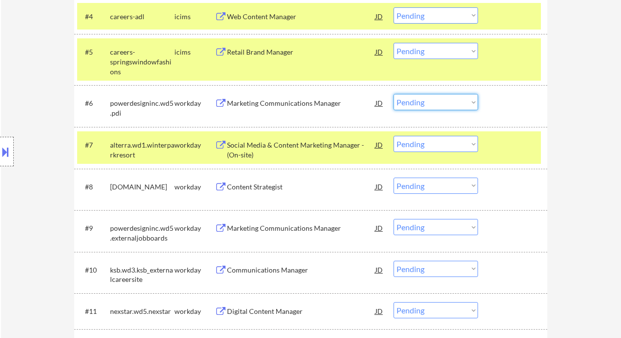
click at [437, 102] on select "Choose an option... Pending Applied Excluded (Questions) Excluded (Expired) Exc…" at bounding box center [436, 102] width 85 height 16
click at [394, 94] on select "Choose an option... Pending Applied Excluded (Questions) Excluded (Expired) Exc…" at bounding box center [436, 102] width 85 height 16
click at [300, 148] on div "Social Media & Content Marketing Manager - (On-site)" at bounding box center [301, 149] width 148 height 19
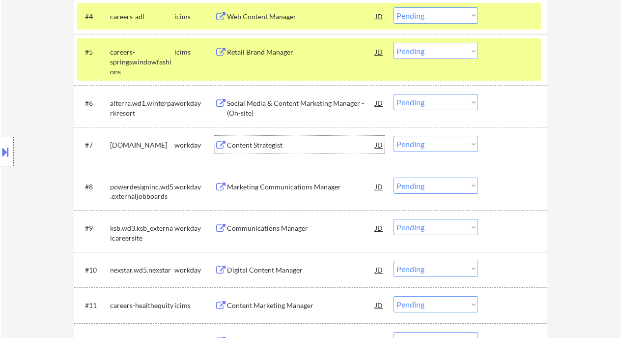
click at [458, 102] on select "Choose an option... Pending Applied Excluded (Questions) Excluded (Expired) Exc…" at bounding box center [436, 102] width 85 height 16
click at [394, 94] on select "Choose an option... Pending Applied Excluded (Questions) Excluded (Expired) Exc…" at bounding box center [436, 102] width 85 height 16
click at [259, 147] on div "Content Strategist" at bounding box center [301, 145] width 148 height 10
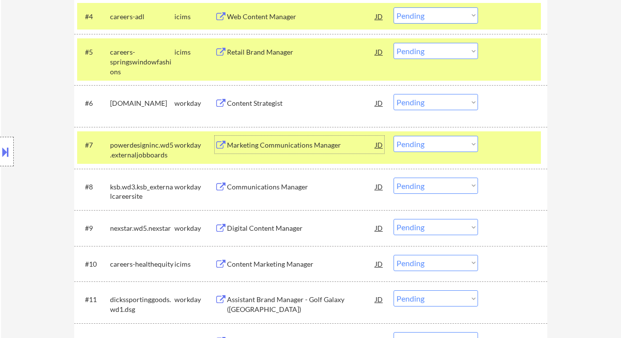
drag, startPoint x: 419, startPoint y: 99, endPoint x: 430, endPoint y: 110, distance: 15.0
click at [419, 99] on select "Choose an option... Pending Applied Excluded (Questions) Excluded (Expired) Exc…" at bounding box center [436, 102] width 85 height 16
click at [394, 94] on select "Choose an option... Pending Applied Excluded (Questions) Excluded (Expired) Exc…" at bounding box center [436, 102] width 85 height 16
click at [302, 146] on div "Marketing Communications Manager" at bounding box center [301, 145] width 148 height 10
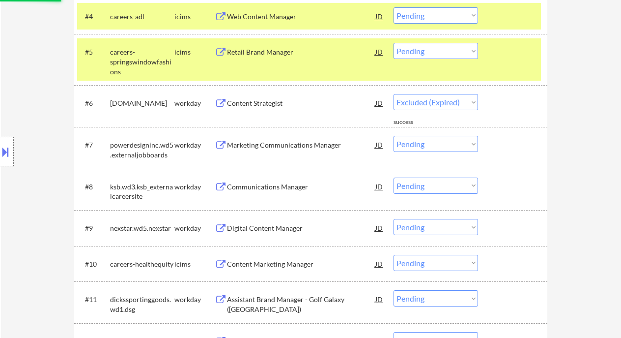
select select ""pending""
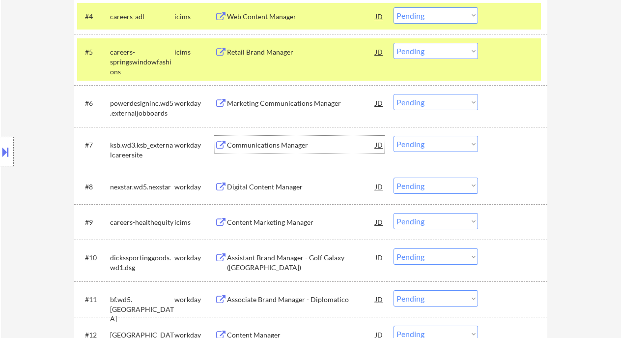
click at [261, 145] on div "Communications Manager" at bounding box center [301, 145] width 148 height 10
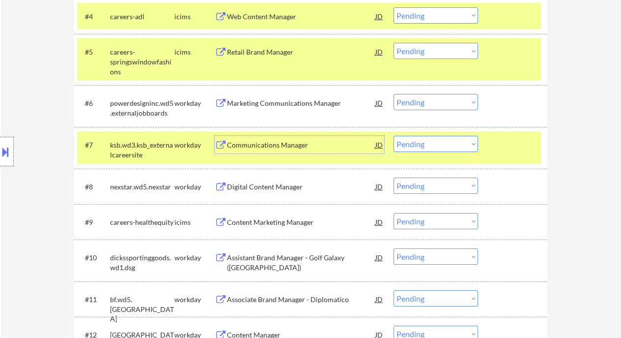
drag, startPoint x: 422, startPoint y: 142, endPoint x: 425, endPoint y: 151, distance: 9.3
click at [422, 142] on select "Choose an option... Pending Applied Excluded (Questions) Excluded (Expired) Exc…" at bounding box center [436, 144] width 85 height 16
click at [394, 136] on select "Choose an option... Pending Applied Excluded (Questions) Excluded (Expired) Exc…" at bounding box center [436, 144] width 85 height 16
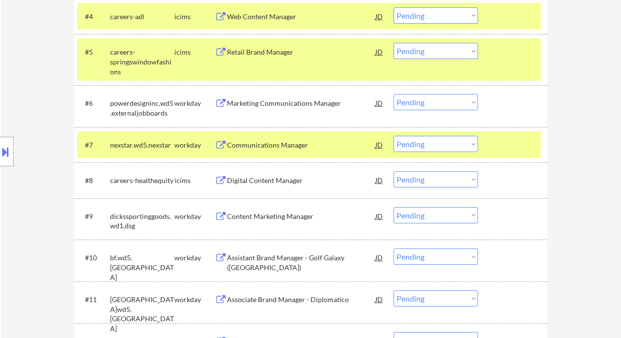
click at [254, 145] on div "Communications Manager" at bounding box center [301, 145] width 148 height 10
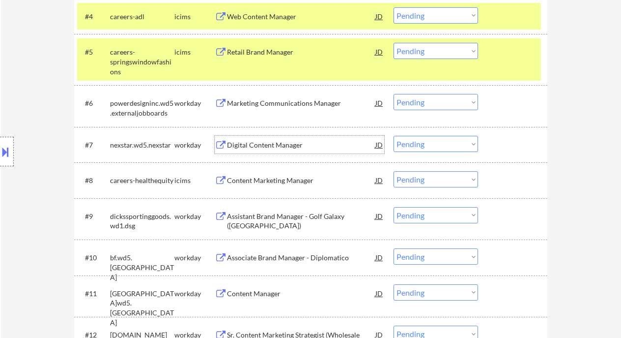
drag, startPoint x: 411, startPoint y: 144, endPoint x: 433, endPoint y: 150, distance: 22.6
click at [411, 144] on select "Choose an option... Pending Applied Excluded (Questions) Excluded (Expired) Exc…" at bounding box center [436, 144] width 85 height 16
click at [394, 136] on select "Choose an option... Pending Applied Excluded (Questions) Excluded (Expired) Exc…" at bounding box center [436, 144] width 85 height 16
click at [299, 187] on div "Content Marketing Manager" at bounding box center [301, 180] width 148 height 18
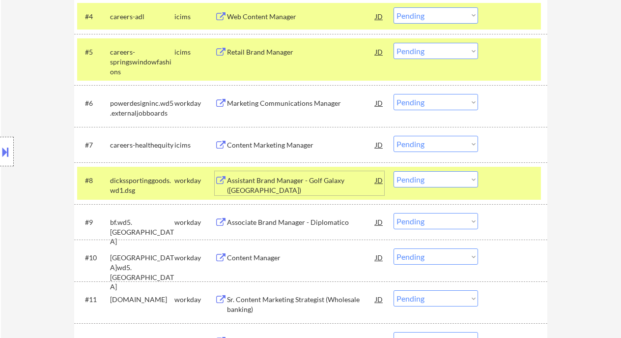
drag, startPoint x: 427, startPoint y: 141, endPoint x: 427, endPoint y: 151, distance: 10.3
click at [427, 141] on select "Choose an option... Pending Applied Excluded (Questions) Excluded (Expired) Exc…" at bounding box center [436, 144] width 85 height 16
click at [394, 136] on select "Choose an option... Pending Applied Excluded (Questions) Excluded (Expired) Exc…" at bounding box center [436, 144] width 85 height 16
select select ""pending""
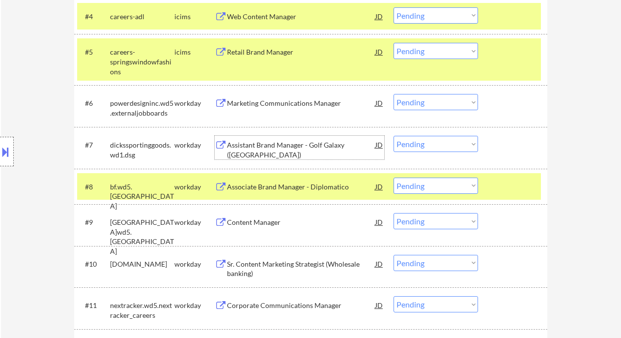
click at [271, 147] on div "Assistant Brand Manager - Golf Galaxy (Pittsburgh)" at bounding box center [301, 149] width 148 height 19
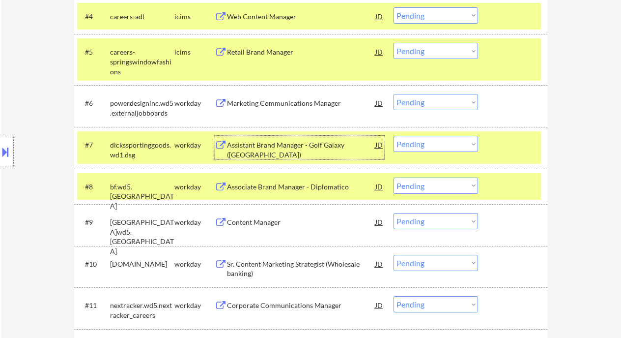
click at [306, 190] on div "Associate Brand Manager - Diplomatico" at bounding box center [301, 187] width 148 height 10
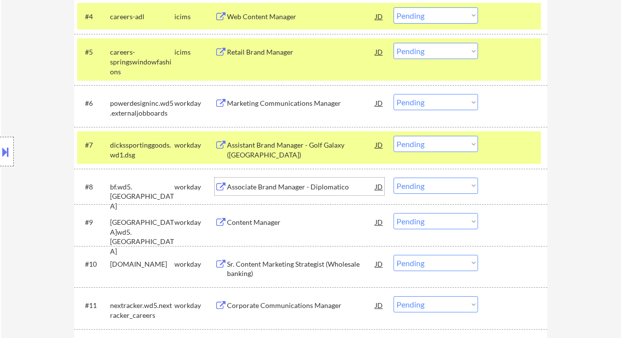
drag, startPoint x: 400, startPoint y: 183, endPoint x: 416, endPoint y: 193, distance: 18.7
click at [403, 185] on select "Choose an option... Pending Applied Excluded (Questions) Excluded (Expired) Exc…" at bounding box center [436, 185] width 85 height 16
click at [394, 177] on select "Choose an option... Pending Applied Excluded (Questions) Excluded (Expired) Exc…" at bounding box center [436, 185] width 85 height 16
click at [266, 224] on div "Content Manager" at bounding box center [301, 222] width 148 height 10
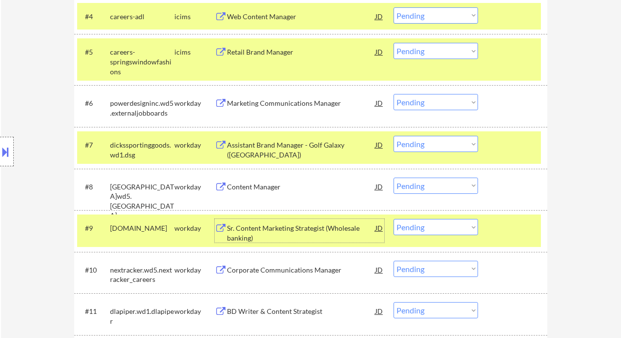
drag, startPoint x: 408, startPoint y: 181, endPoint x: 426, endPoint y: 193, distance: 21.7
click at [409, 181] on select "Choose an option... Pending Applied Excluded (Questions) Excluded (Expired) Exc…" at bounding box center [436, 185] width 85 height 16
click at [394, 177] on select "Choose an option... Pending Applied Excluded (Questions) Excluded (Expired) Exc…" at bounding box center [436, 185] width 85 height 16
click at [314, 234] on div "Sr. Content Marketing Strategist (Wholesale banking)" at bounding box center [301, 232] width 148 height 19
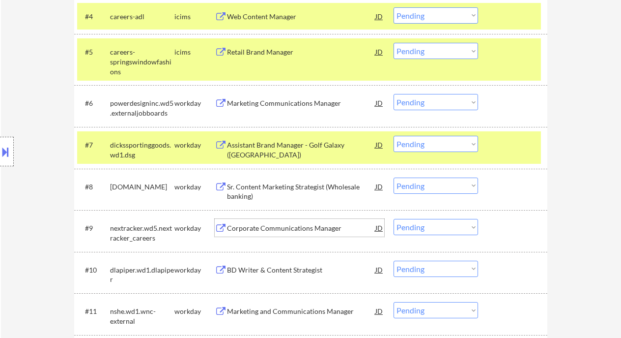
click at [427, 186] on select "Choose an option... Pending Applied Excluded (Questions) Excluded (Expired) Exc…" at bounding box center [436, 185] width 85 height 16
click at [394, 177] on select "Choose an option... Pending Applied Excluded (Questions) Excluded (Expired) Exc…" at bounding box center [436, 185] width 85 height 16
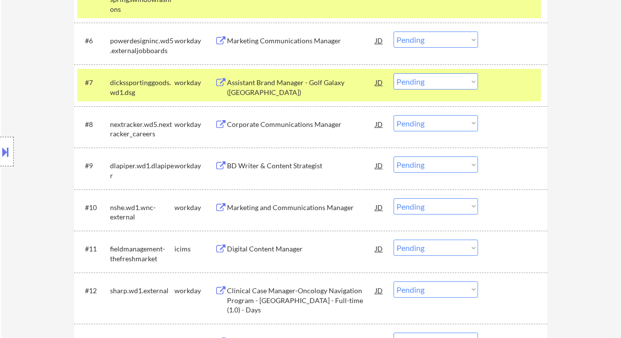
scroll to position [516, 0]
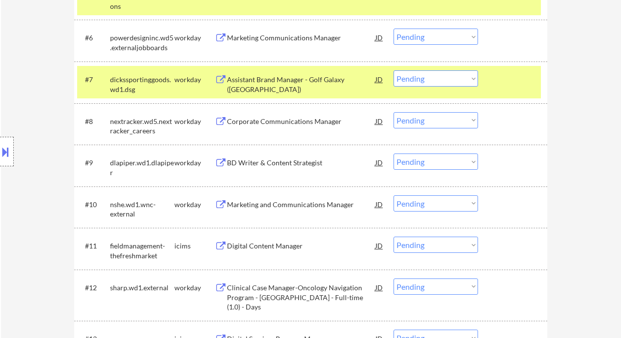
click at [261, 121] on div "Corporate Communications Manager" at bounding box center [301, 122] width 148 height 10
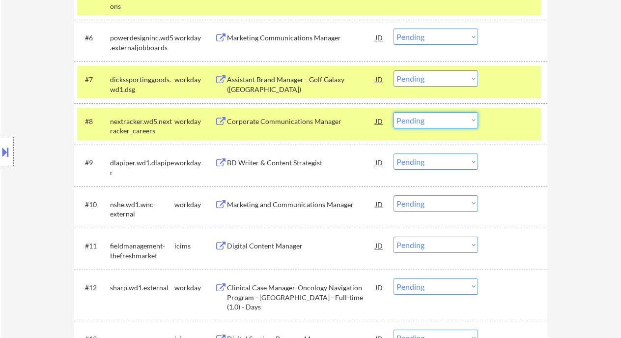
drag, startPoint x: 446, startPoint y: 117, endPoint x: 451, endPoint y: 127, distance: 11.9
click at [446, 117] on select "Choose an option... Pending Applied Excluded (Questions) Excluded (Expired) Exc…" at bounding box center [436, 120] width 85 height 16
click at [394, 112] on select "Choose an option... Pending Applied Excluded (Questions) Excluded (Expired) Exc…" at bounding box center [436, 120] width 85 height 16
click at [280, 165] on div "BD Writer & Content Strategist" at bounding box center [301, 163] width 148 height 10
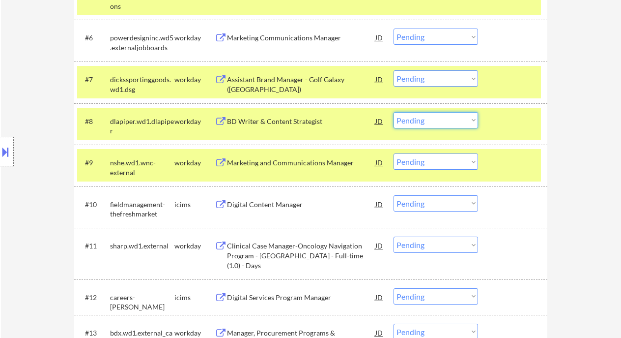
click at [400, 120] on select "Choose an option... Pending Applied Excluded (Questions) Excluded (Expired) Exc…" at bounding box center [436, 120] width 85 height 16
click at [394, 112] on select "Choose an option... Pending Applied Excluded (Questions) Excluded (Expired) Exc…" at bounding box center [436, 120] width 85 height 16
select select ""pending""
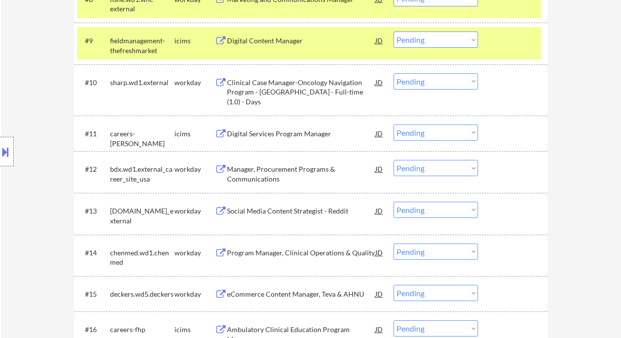
scroll to position [647, 0]
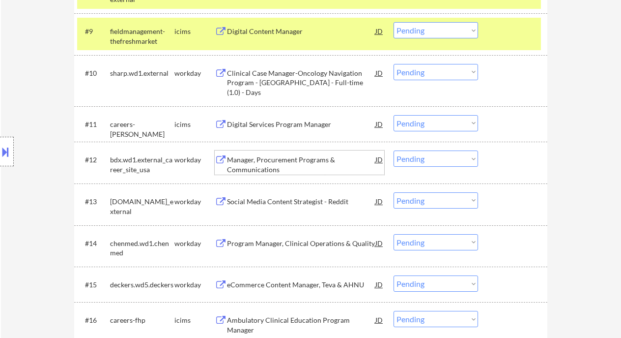
click at [271, 159] on div "Manager, Procurement Programs & Communications" at bounding box center [301, 164] width 148 height 19
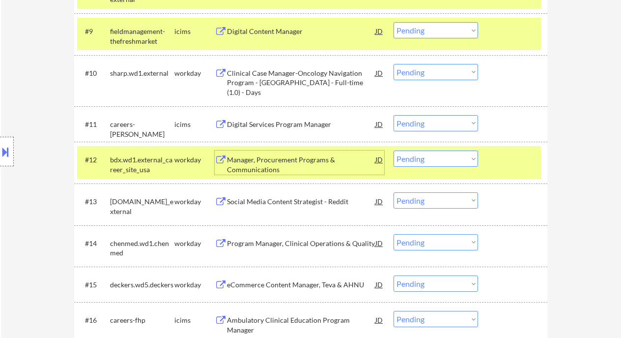
drag, startPoint x: 436, startPoint y: 161, endPoint x: 443, endPoint y: 166, distance: 8.8
click at [436, 161] on select "Choose an option... Pending Applied Excluded (Questions) Excluded (Expired) Exc…" at bounding box center [436, 158] width 85 height 16
click at [394, 150] on select "Choose an option... Pending Applied Excluded (Questions) Excluded (Expired) Exc…" at bounding box center [436, 158] width 85 height 16
click at [312, 204] on div "Social Media Content Strategist - Reddit" at bounding box center [301, 202] width 148 height 10
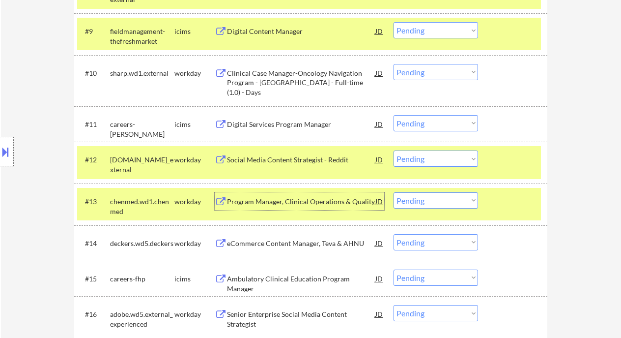
drag, startPoint x: 434, startPoint y: 160, endPoint x: 435, endPoint y: 166, distance: 6.0
click at [434, 160] on select "Choose an option... Pending Applied Excluded (Questions) Excluded (Expired) Exc…" at bounding box center [436, 158] width 85 height 16
click at [394, 150] on select "Choose an option... Pending Applied Excluded (Questions) Excluded (Expired) Exc…" at bounding box center [436, 158] width 85 height 16
select select ""pending""
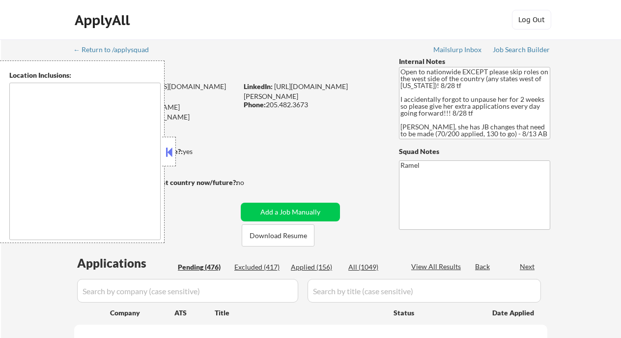
type textarea "country:[GEOGRAPHIC_DATA]"
select select ""pending""
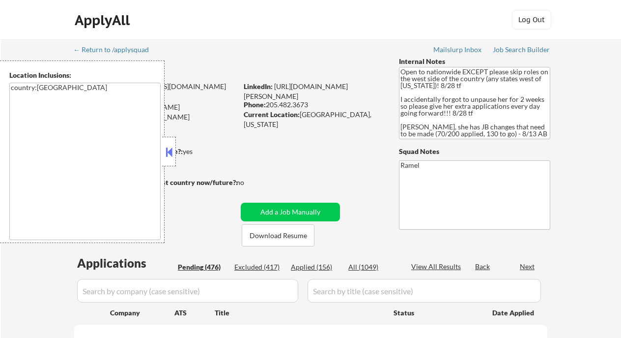
select select ""pending""
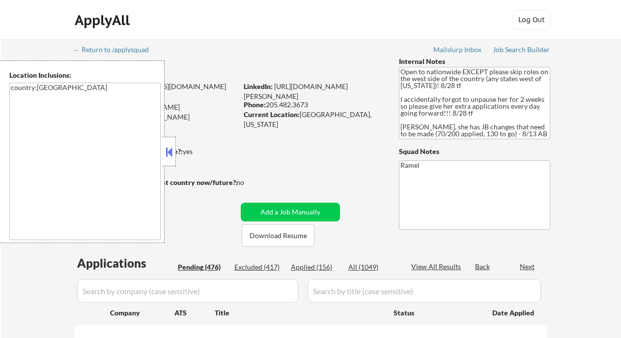
select select ""pending""
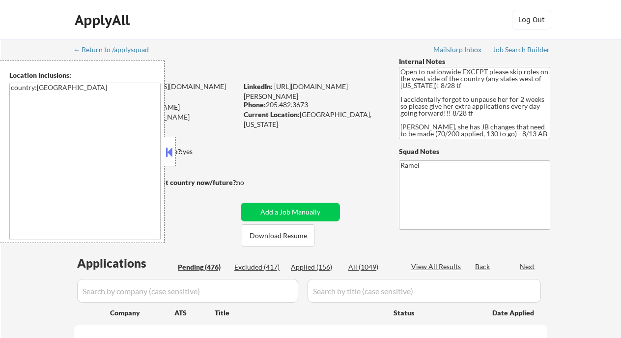
select select ""pending""
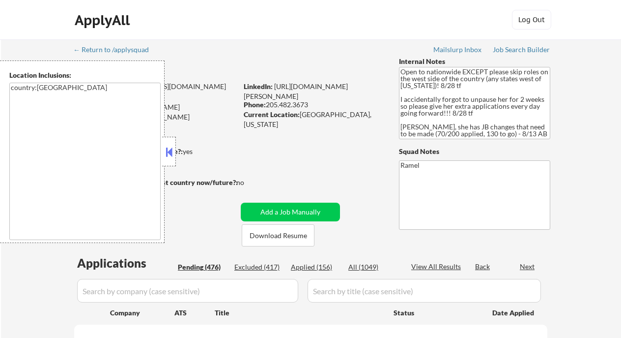
select select ""pending""
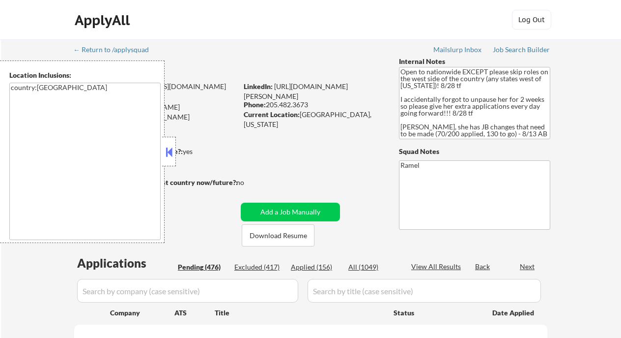
select select ""pending""
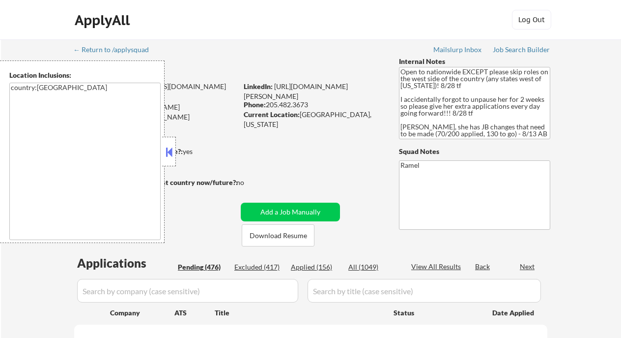
select select ""pending""
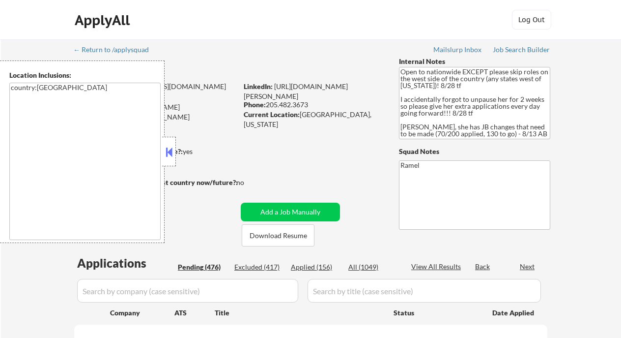
select select ""pending""
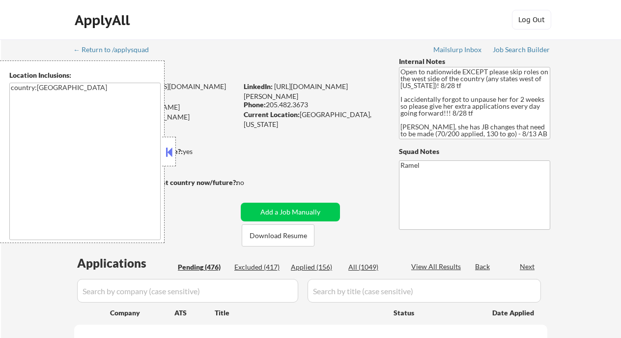
select select ""pending""
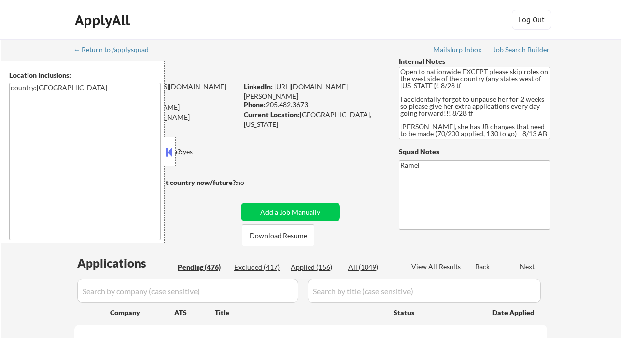
select select ""pending""
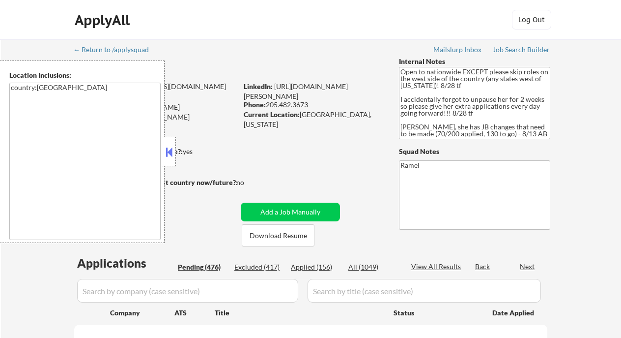
select select ""pending""
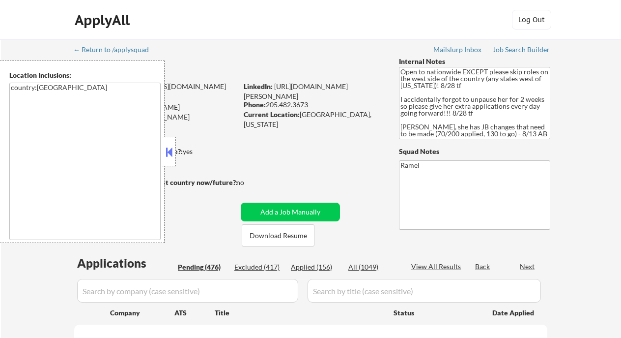
select select ""pending""
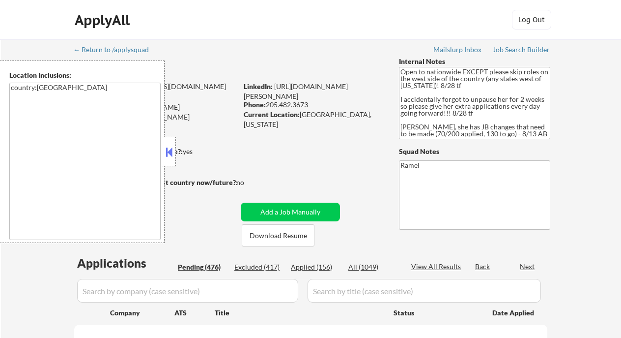
select select ""pending""
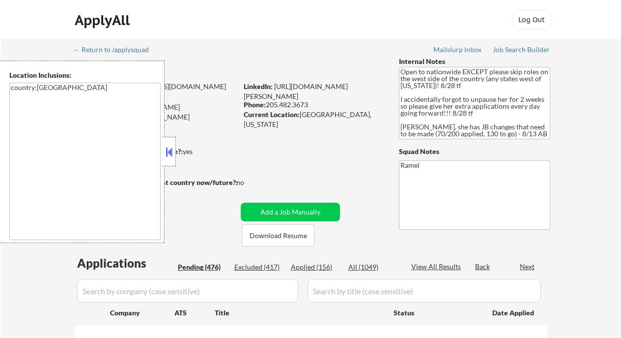
select select ""pending""
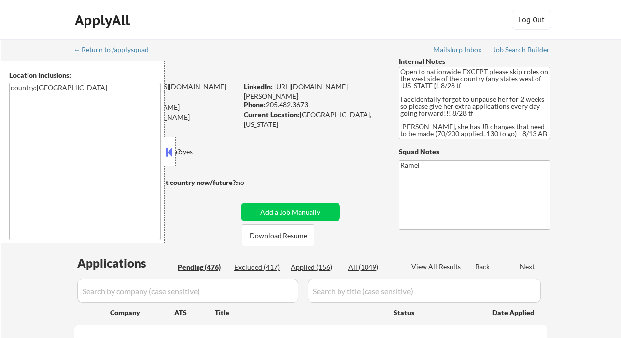
select select ""pending""
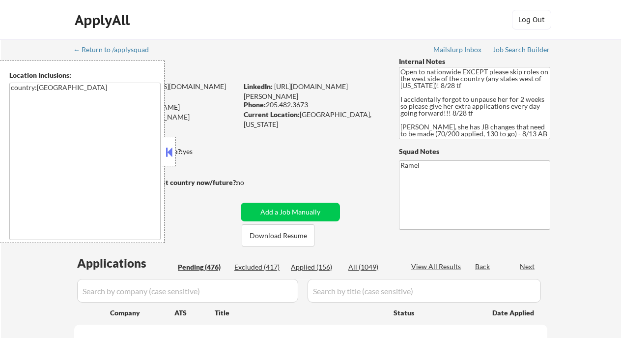
select select ""pending""
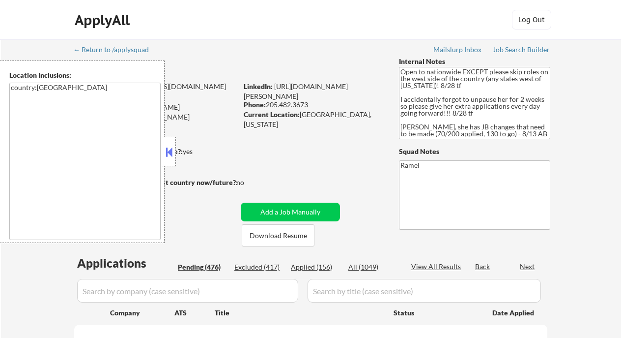
select select ""pending""
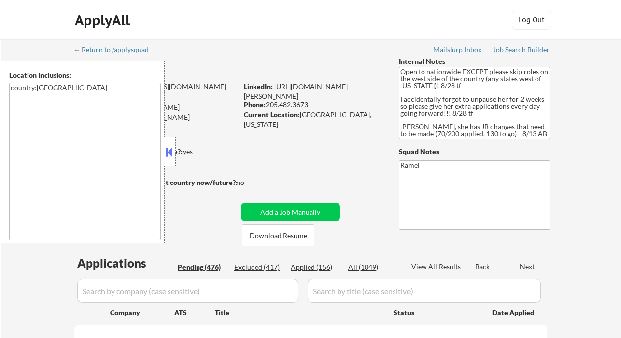
select select ""pending""
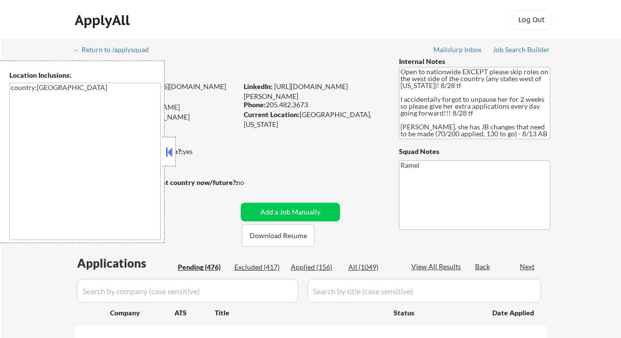
select select ""pending""
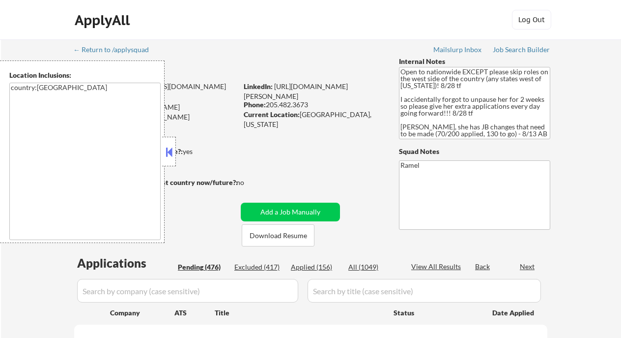
select select ""pending""
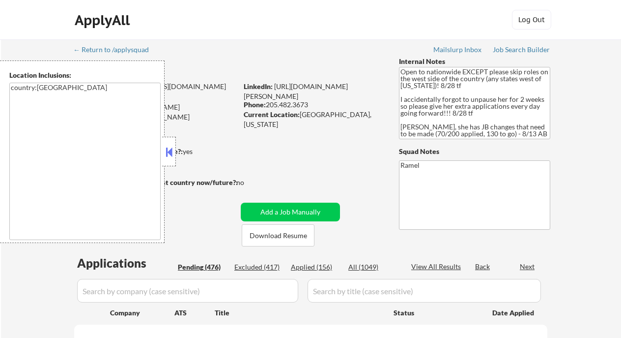
select select ""pending""
click at [166, 155] on button at bounding box center [169, 152] width 11 height 15
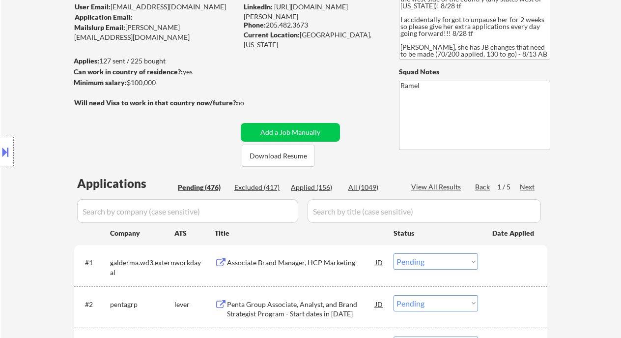
scroll to position [65, 0]
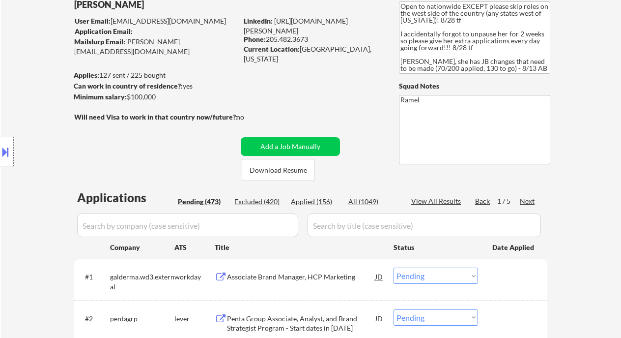
drag, startPoint x: 313, startPoint y: 40, endPoint x: 218, endPoint y: 1, distance: 102.1
click at [267, 37] on div "Phone: 205.482.3673" at bounding box center [313, 39] width 139 height 10
select select ""pending""
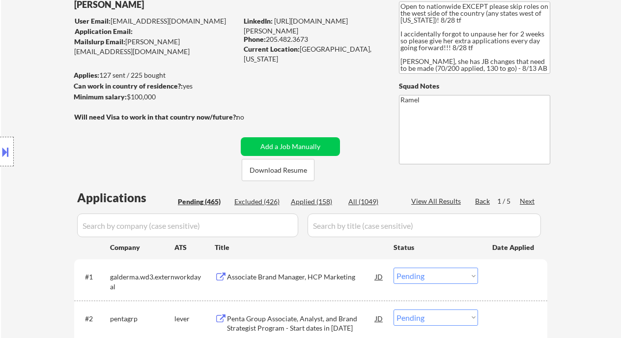
select select ""pending""
click at [315, 201] on div "Applied (158)" at bounding box center [315, 202] width 49 height 10
select select ""applied""
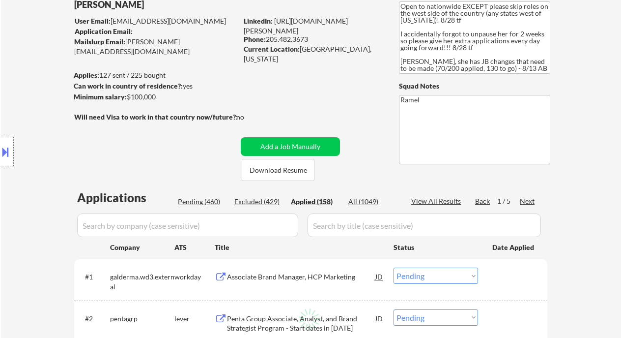
select select ""applied""
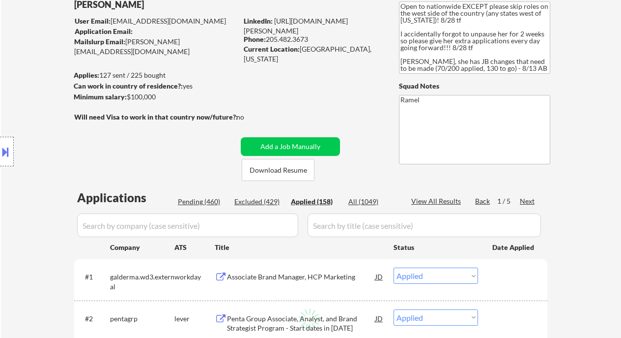
select select ""applied""
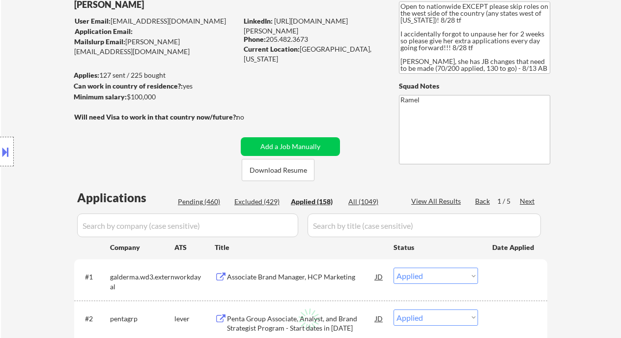
select select ""applied""
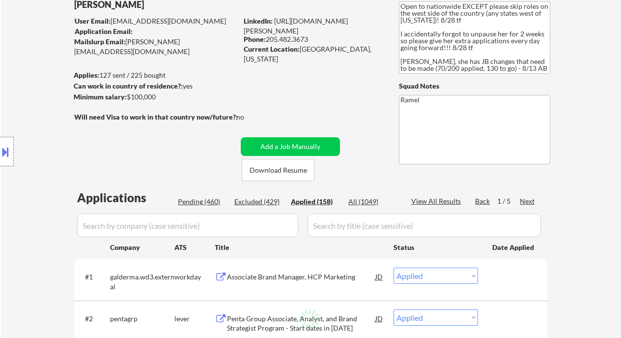
select select ""applied""
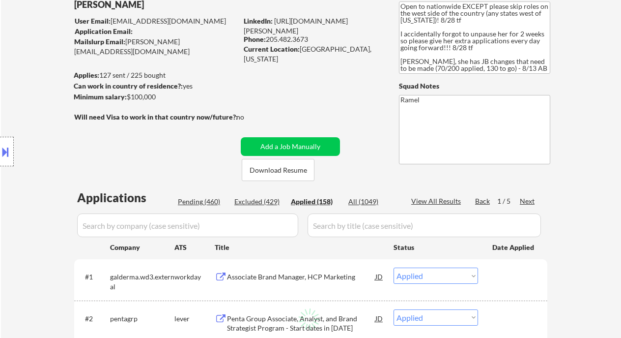
select select ""applied""
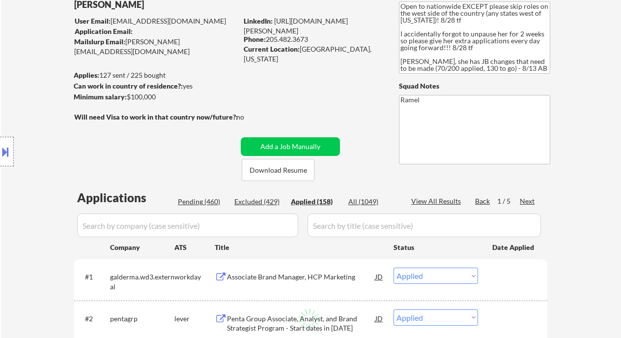
select select ""applied""
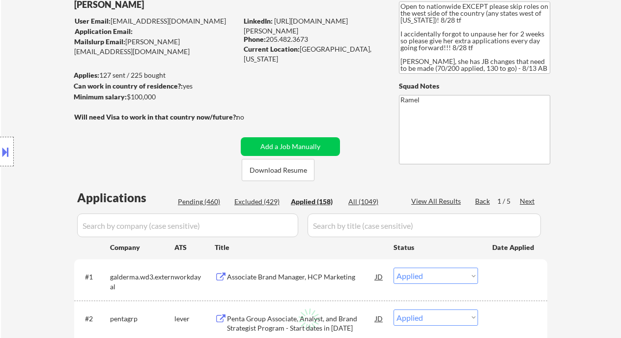
select select ""applied""
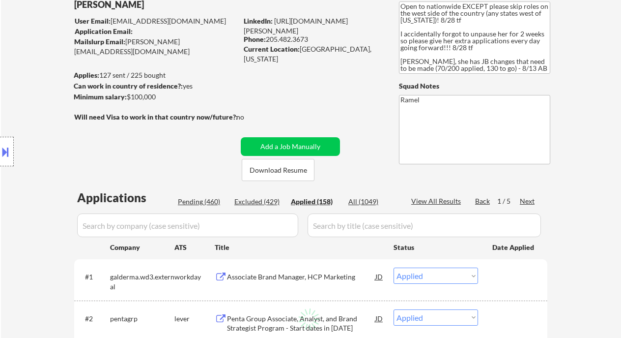
select select ""applied""
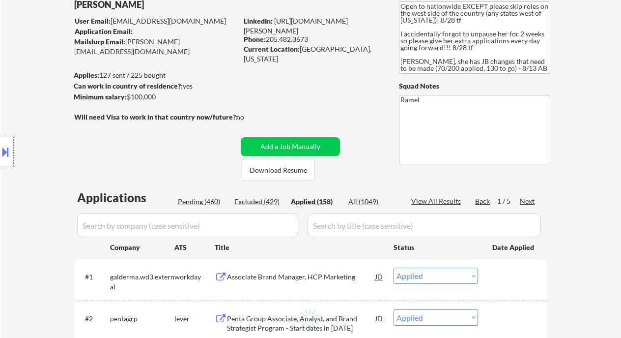
select select ""applied""
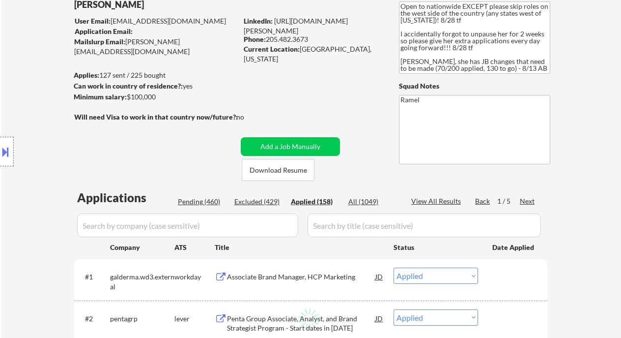
select select ""applied""
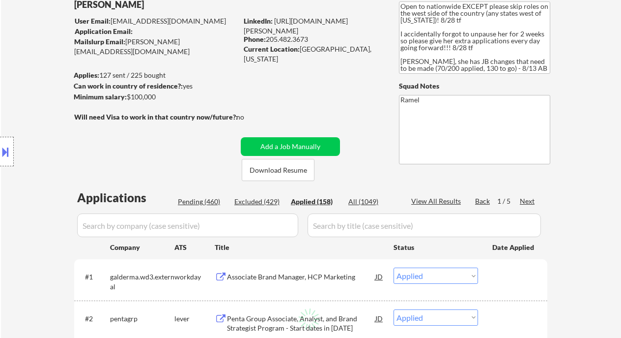
select select ""applied""
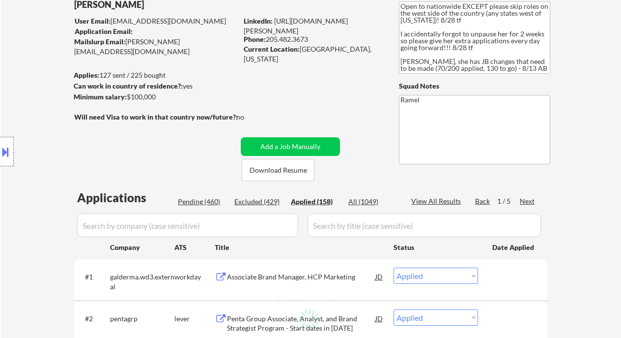
select select ""applied""
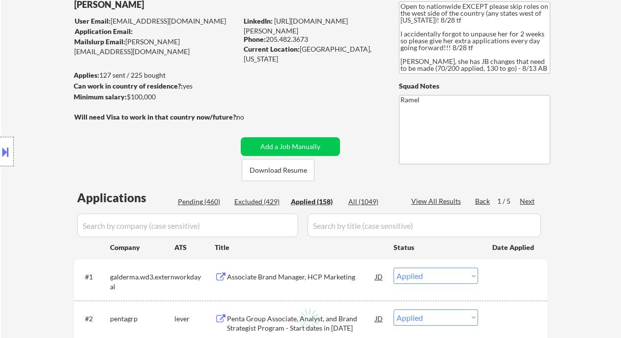
select select ""applied""
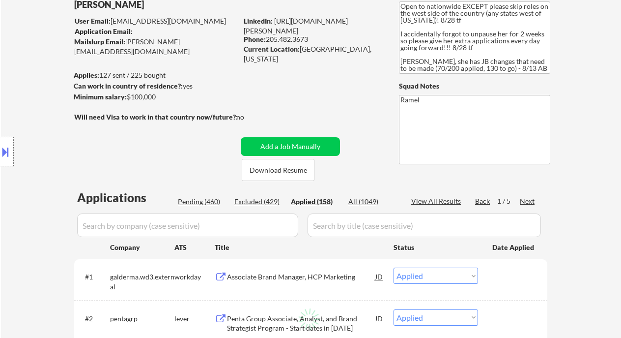
select select ""applied""
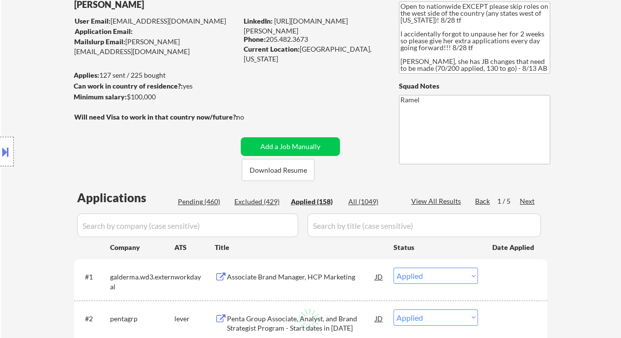
select select ""applied""
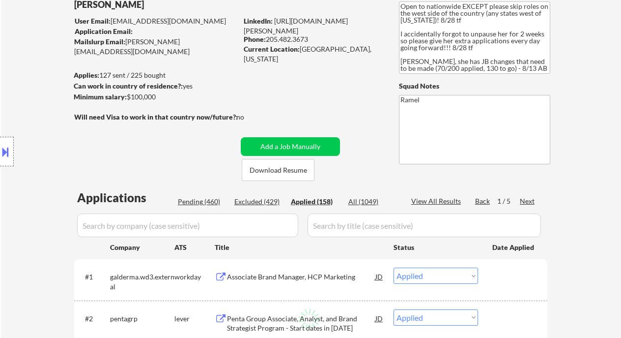
select select ""applied""
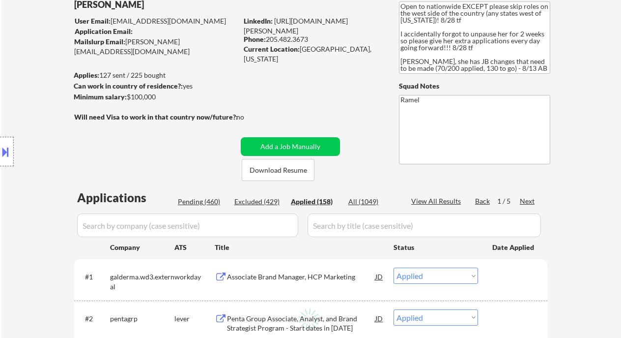
select select ""applied""
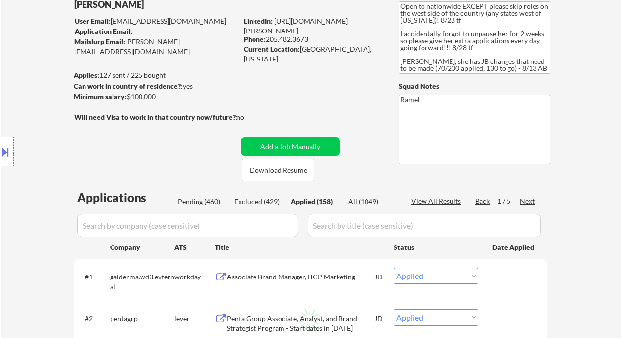
select select ""applied""
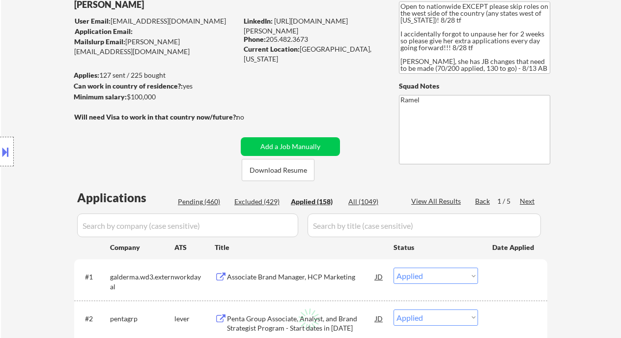
select select ""applied""
click at [449, 201] on div "View All Results" at bounding box center [437, 201] width 53 height 10
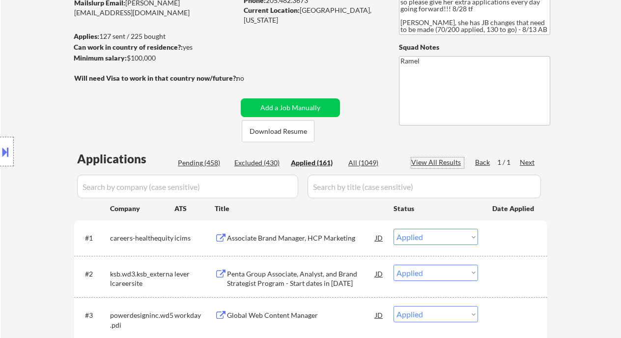
scroll to position [0, 0]
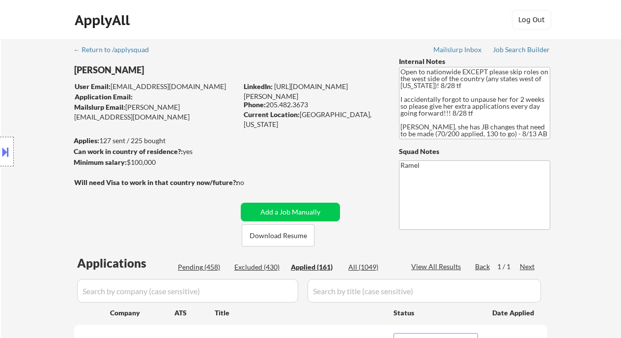
drag, startPoint x: 309, startPoint y: 106, endPoint x: 268, endPoint y: 105, distance: 40.8
click at [268, 105] on div "Phone: 205.482.3673" at bounding box center [313, 105] width 139 height 10
copy div "205.482.3673"
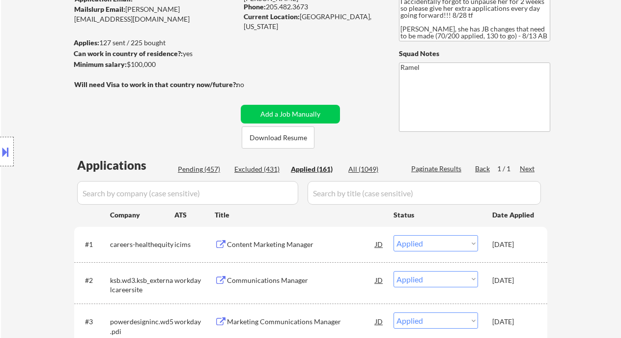
scroll to position [65, 0]
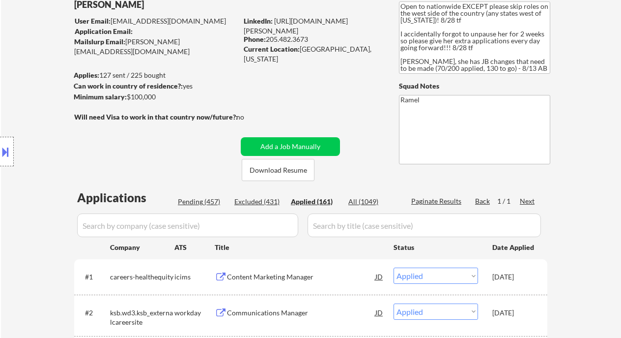
copy div "205.482.3673"
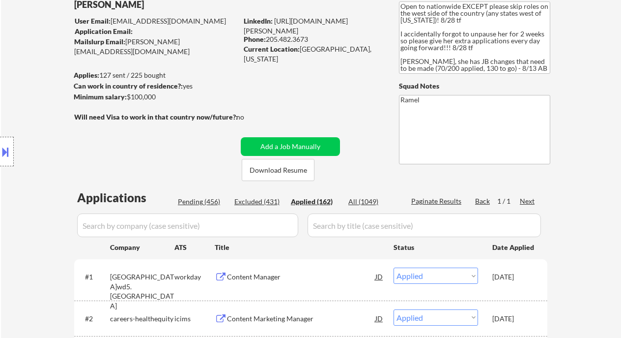
copy div "205.482.3673"
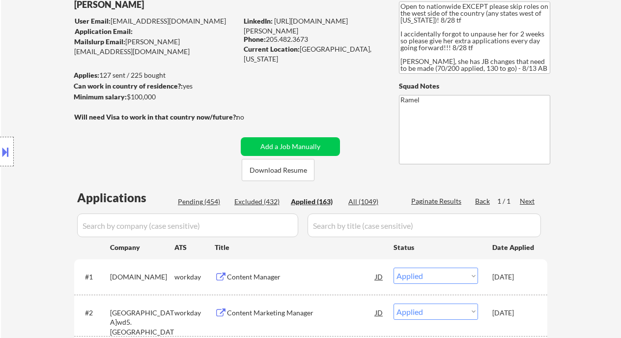
copy div "205.482.3673"
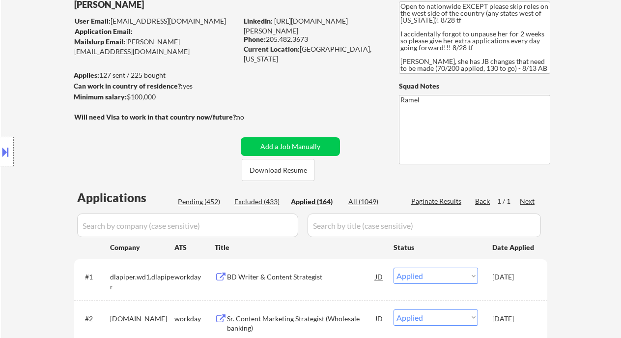
copy div "205.482.3673"
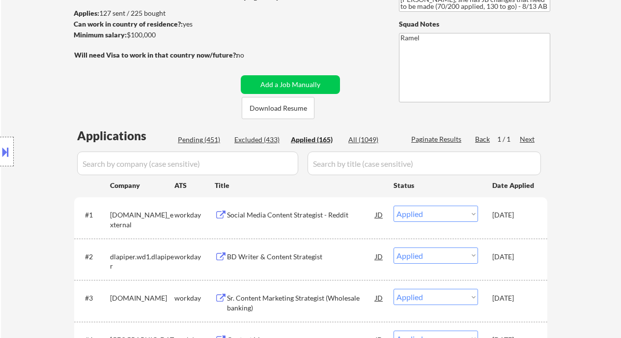
scroll to position [197, 0]
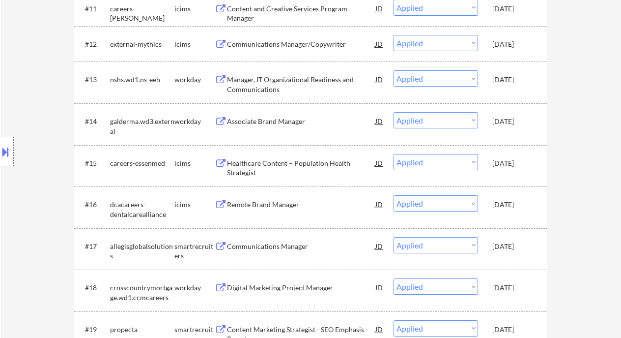
scroll to position [787, 0]
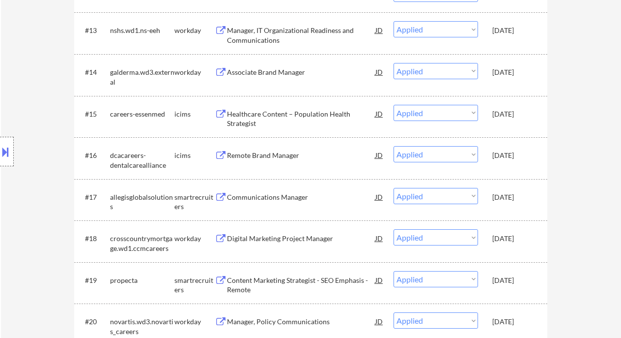
drag, startPoint x: 28, startPoint y: 16, endPoint x: 36, endPoint y: 16, distance: 7.9
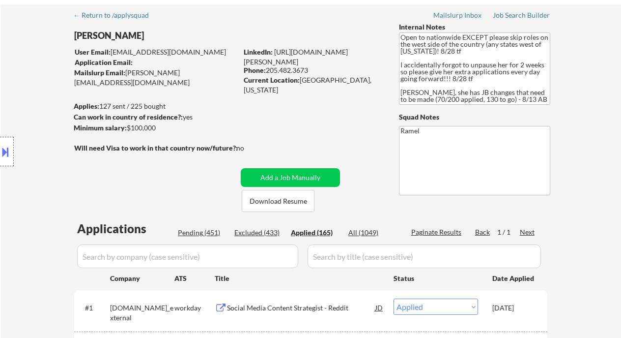
scroll to position [0, 0]
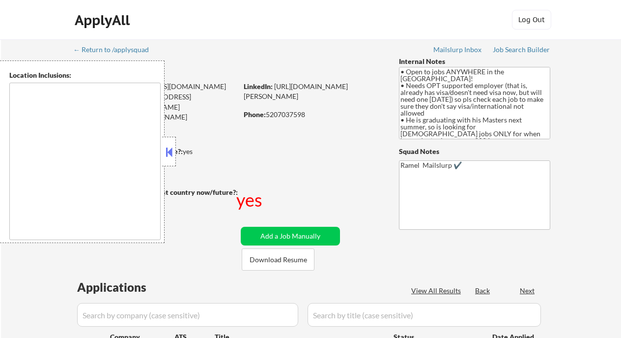
type textarea "country:[GEOGRAPHIC_DATA]"
select select ""pending""
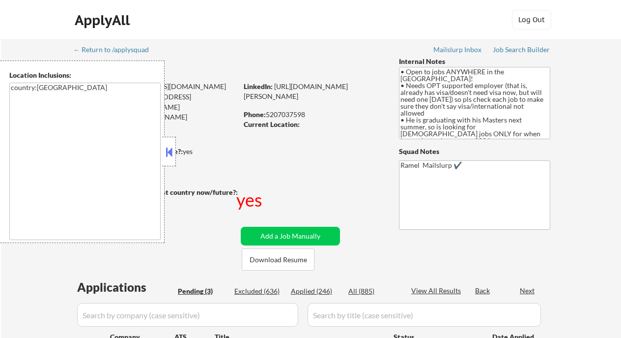
click at [167, 147] on button at bounding box center [169, 152] width 11 height 15
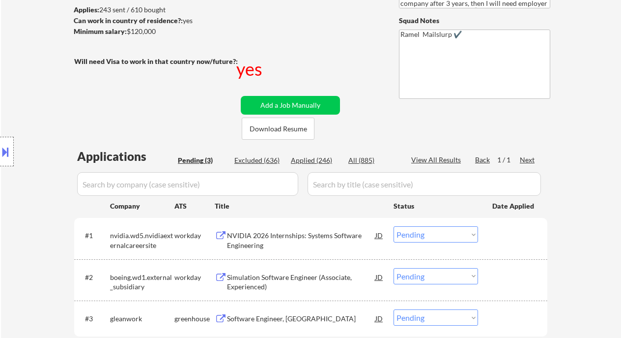
scroll to position [197, 0]
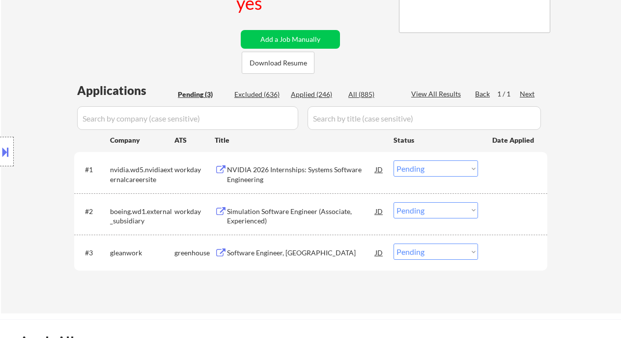
click at [289, 214] on div "Simulation Software Engineer (Associate, Experienced)" at bounding box center [301, 215] width 148 height 19
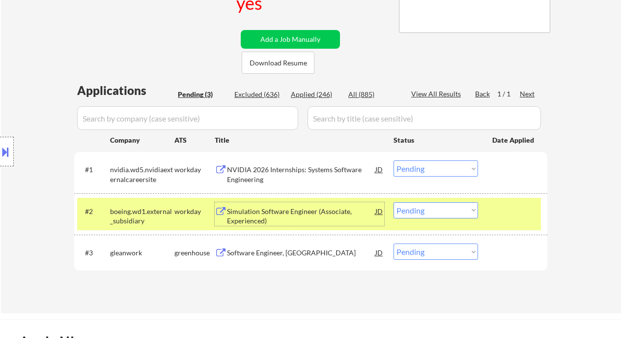
drag, startPoint x: 429, startPoint y: 209, endPoint x: 435, endPoint y: 218, distance: 10.5
click at [429, 209] on select "Choose an option... Pending Applied Excluded (Questions) Excluded (Expired) Exc…" at bounding box center [436, 210] width 85 height 16
click at [394, 202] on select "Choose an option... Pending Applied Excluded (Questions) Excluded (Expired) Exc…" at bounding box center [436, 210] width 85 height 16
click at [325, 253] on div "Software Engineer, University Grad" at bounding box center [301, 253] width 148 height 10
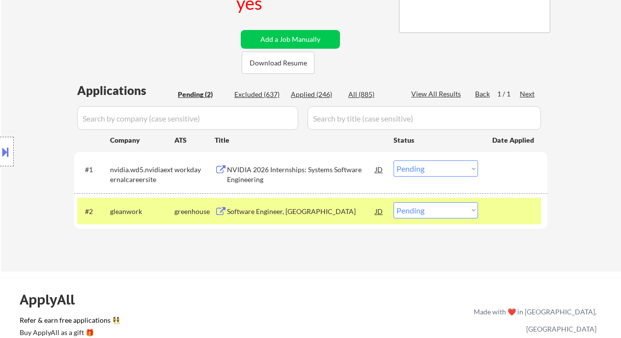
click at [439, 201] on div "#2 gleanwork greenhouse Software Engineer, University Grad JD Choose an option.…" at bounding box center [309, 211] width 464 height 27
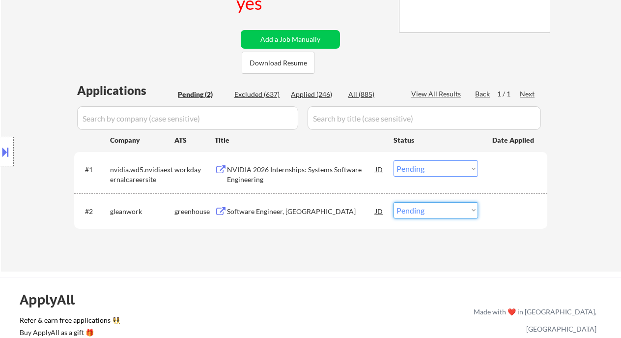
drag, startPoint x: 437, startPoint y: 207, endPoint x: 438, endPoint y: 218, distance: 10.9
click at [437, 207] on select "Choose an option... Pending Applied Excluded (Questions) Excluded (Expired) Exc…" at bounding box center [436, 210] width 85 height 16
select select ""excluded__bad_match_""
click at [394, 202] on select "Choose an option... Pending Applied Excluded (Questions) Excluded (Expired) Exc…" at bounding box center [436, 210] width 85 height 16
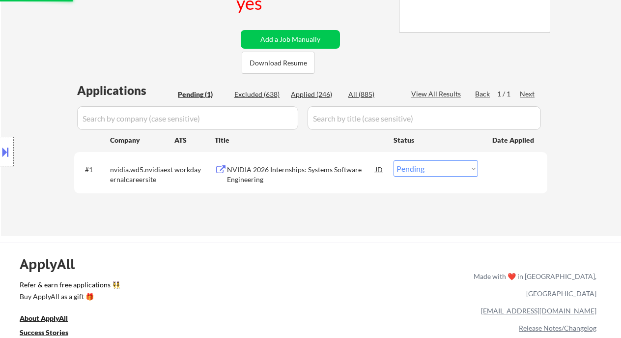
click at [447, 173] on select "Choose an option... Pending Applied Excluded (Questions) Excluded (Expired) Exc…" at bounding box center [436, 168] width 85 height 16
select select ""excluded__other_""
click at [394, 160] on select "Choose an option... Pending Applied Excluded (Questions) Excluded (Expired) Exc…" at bounding box center [436, 168] width 85 height 16
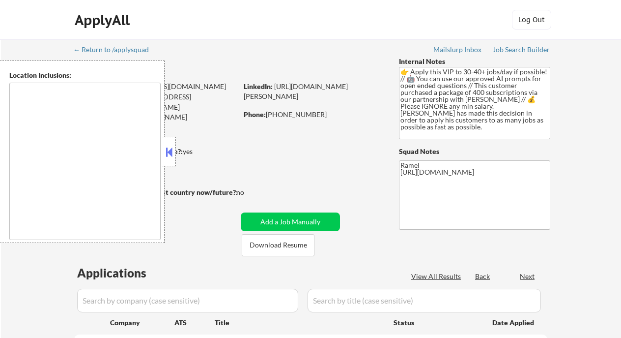
type textarea "[GEOGRAPHIC_DATA], [GEOGRAPHIC_DATA] [GEOGRAPHIC_DATA], [GEOGRAPHIC_DATA] [GEOG…"
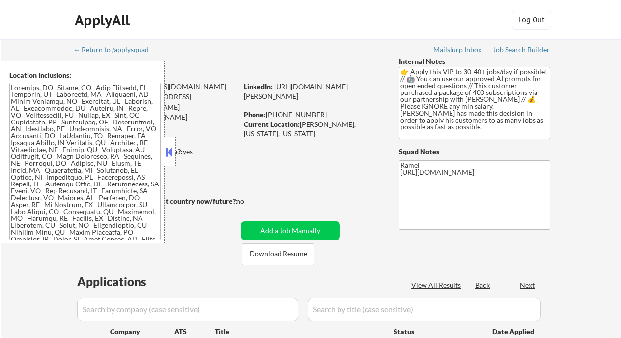
select select ""pending""
click at [171, 149] on button at bounding box center [169, 152] width 11 height 15
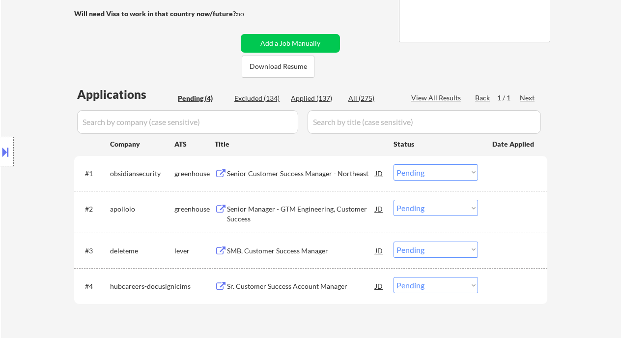
scroll to position [197, 0]
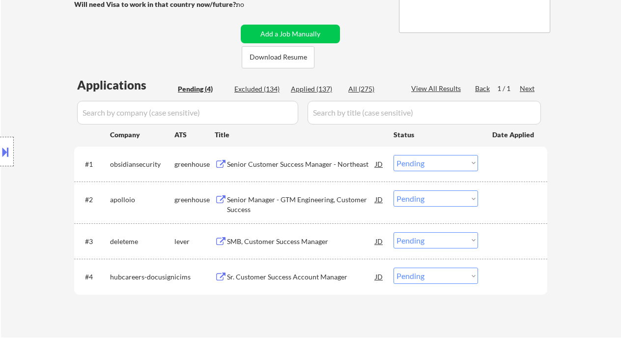
drag, startPoint x: 26, startPoint y: 66, endPoint x: 14, endPoint y: 59, distance: 13.9
click at [26, 66] on div "Location Inclusions:" at bounding box center [88, 151] width 176 height 182
click at [287, 166] on div "Senior Customer Success Manager - Northeast" at bounding box center [301, 164] width 148 height 10
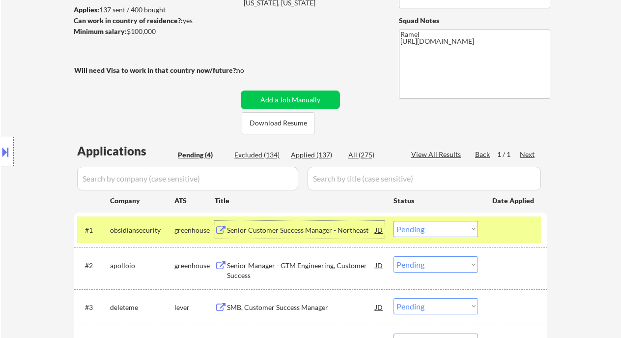
scroll to position [65, 0]
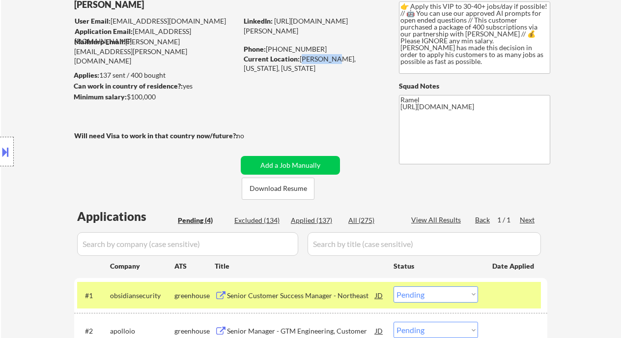
drag, startPoint x: 302, startPoint y: 56, endPoint x: 329, endPoint y: 59, distance: 27.7
click at [329, 59] on div "Current Location: [GEOGRAPHIC_DATA], [US_STATE], [US_STATE]" at bounding box center [313, 63] width 139 height 19
copy div "Marcellus"
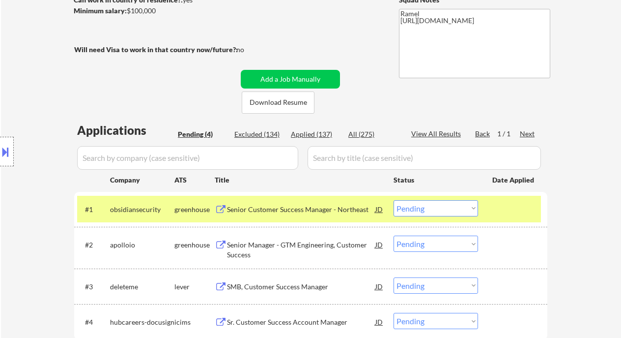
scroll to position [197, 0]
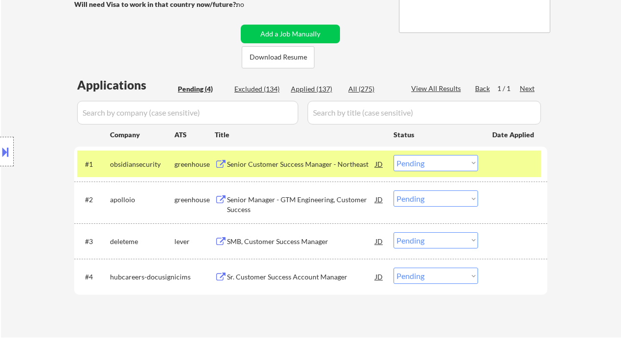
click at [452, 161] on select "Choose an option... Pending Applied Excluded (Questions) Excluded (Expired) Exc…" at bounding box center [436, 163] width 85 height 16
click at [394, 155] on select "Choose an option... Pending Applied Excluded (Questions) Excluded (Expired) Exc…" at bounding box center [436, 163] width 85 height 16
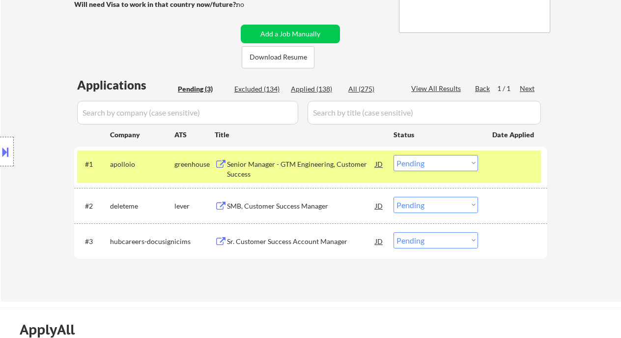
click at [285, 167] on div "Senior Manager - GTM Engineering, Customer Success" at bounding box center [301, 168] width 148 height 19
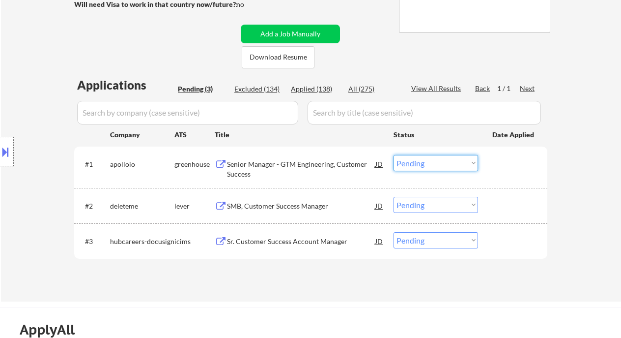
drag, startPoint x: 419, startPoint y: 163, endPoint x: 442, endPoint y: 171, distance: 24.3
click at [421, 163] on select "Choose an option... Pending Applied Excluded (Questions) Excluded (Expired) Exc…" at bounding box center [436, 163] width 85 height 16
click at [394, 155] on select "Choose an option... Pending Applied Excluded (Questions) Excluded (Expired) Exc…" at bounding box center [436, 163] width 85 height 16
click at [311, 202] on div "SMB, Customer Success Manager" at bounding box center [301, 206] width 148 height 10
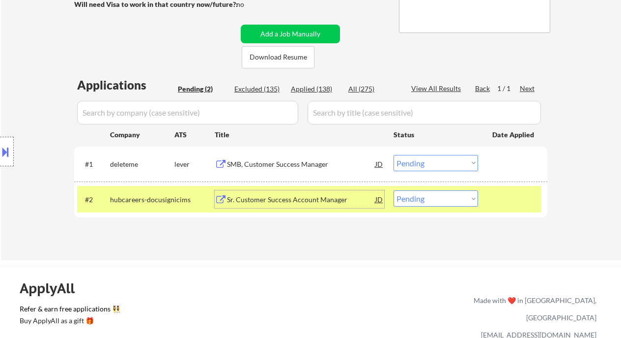
drag, startPoint x: 411, startPoint y: 165, endPoint x: 418, endPoint y: 168, distance: 7.3
click at [411, 165] on select "Choose an option... Pending Applied Excluded (Questions) Excluded (Expired) Exc…" at bounding box center [436, 163] width 85 height 16
click at [394, 155] on select "Choose an option... Pending Applied Excluded (Questions) Excluded (Expired) Exc…" at bounding box center [436, 163] width 85 height 16
click at [335, 197] on div "Sr. Customer Success Account Manager" at bounding box center [301, 200] width 148 height 10
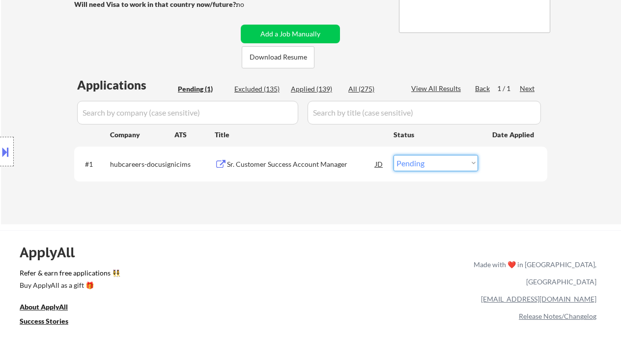
click at [442, 158] on select "Choose an option... Pending Applied Excluded (Questions) Excluded (Expired) Exc…" at bounding box center [436, 163] width 85 height 16
select select ""excluded__expired_""
click at [394, 155] on select "Choose an option... Pending Applied Excluded (Questions) Excluded (Expired) Exc…" at bounding box center [436, 163] width 85 height 16
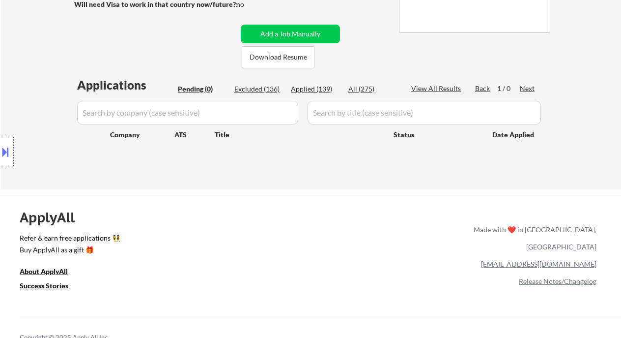
drag, startPoint x: 29, startPoint y: 67, endPoint x: 39, endPoint y: 42, distance: 27.1
click at [29, 67] on div "Location Inclusions:" at bounding box center [88, 151] width 176 height 182
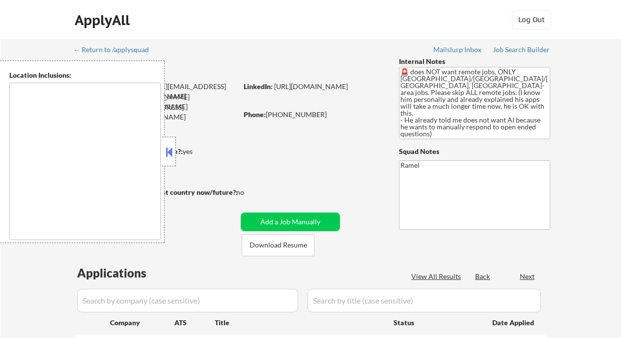
type textarea "[GEOGRAPHIC_DATA], [GEOGRAPHIC_DATA] [GEOGRAPHIC_DATA], [GEOGRAPHIC_DATA] [GEOG…"
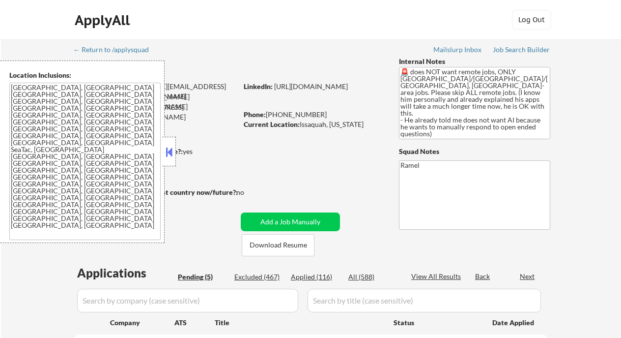
select select ""pending""
click at [171, 153] on button at bounding box center [169, 152] width 11 height 15
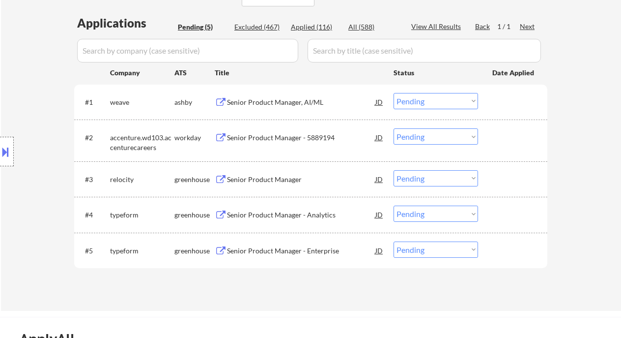
scroll to position [327, 0]
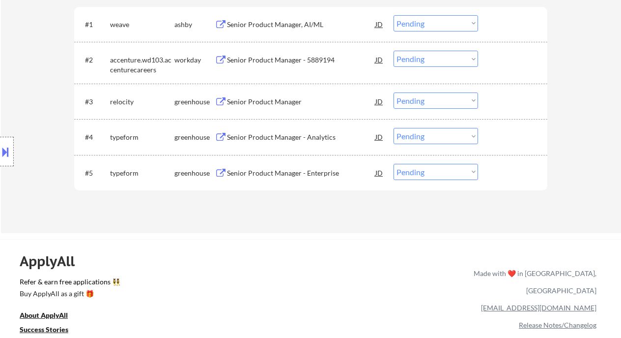
click at [270, 170] on div "Senior Product Manager - Enterprise" at bounding box center [301, 173] width 148 height 10
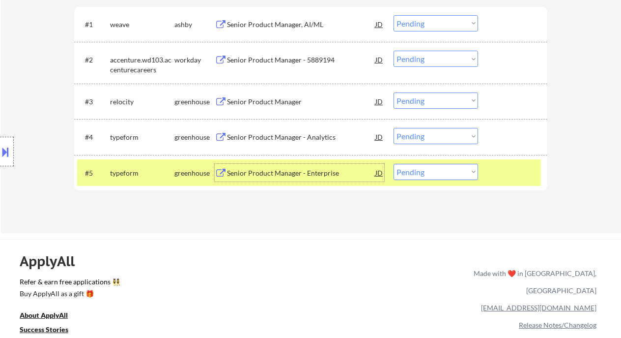
click at [445, 171] on select "Choose an option... Pending Applied Excluded (Questions) Excluded (Expired) Exc…" at bounding box center [436, 172] width 85 height 16
select select ""excluded__location_""
click at [394, 164] on select "Choose an option... Pending Applied Excluded (Questions) Excluded (Expired) Exc…" at bounding box center [436, 172] width 85 height 16
click at [289, 134] on div "Senior Product Manager - Analytics" at bounding box center [301, 137] width 148 height 10
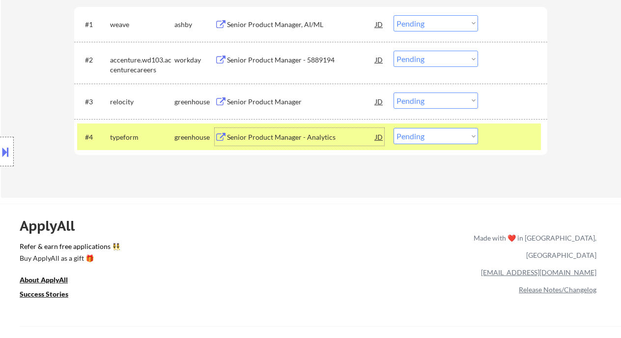
click at [442, 135] on select "Choose an option... Pending Applied Excluded (Questions) Excluded (Expired) Exc…" at bounding box center [436, 136] width 85 height 16
select select ""excluded__location_""
click at [394, 128] on select "Choose an option... Pending Applied Excluded (Questions) Excluded (Expired) Exc…" at bounding box center [436, 136] width 85 height 16
click at [276, 100] on div "Senior Product Manager" at bounding box center [301, 102] width 148 height 10
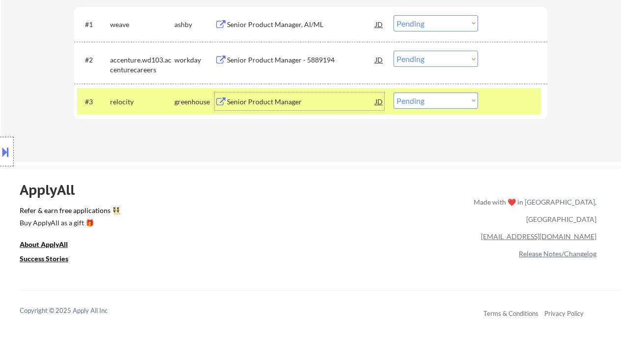
click at [397, 100] on select "Choose an option... Pending Applied Excluded (Questions) Excluded (Expired) Exc…" at bounding box center [436, 100] width 85 height 16
select select ""excluded__location_""
click at [394, 92] on select "Choose an option... Pending Applied Excluded (Questions) Excluded (Expired) Exc…" at bounding box center [436, 100] width 85 height 16
click at [285, 59] on div "Senior Product Manager - 5889194" at bounding box center [301, 60] width 148 height 10
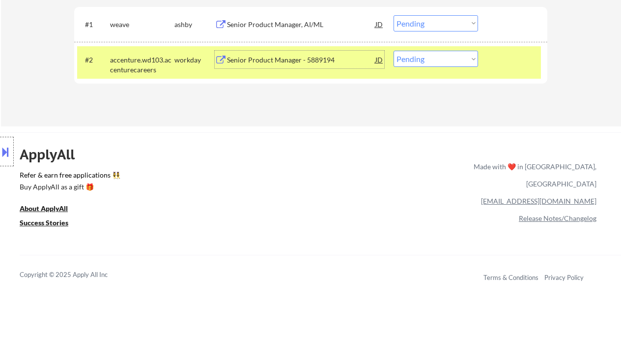
click at [421, 57] on select "Choose an option... Pending Applied Excluded (Questions) Excluded (Expired) Exc…" at bounding box center [436, 59] width 85 height 16
select select ""excluded__salary_""
click at [394, 51] on select "Choose an option... Pending Applied Excluded (Questions) Excluded (Expired) Exc…" at bounding box center [436, 59] width 85 height 16
click at [284, 23] on div "Senior Product Manager, AI/ML" at bounding box center [301, 25] width 148 height 10
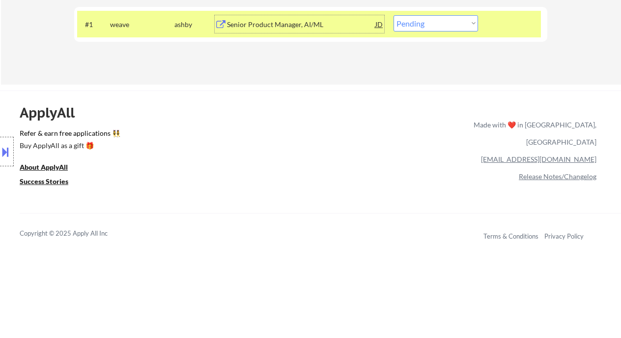
drag, startPoint x: 415, startPoint y: 21, endPoint x: 426, endPoint y: 30, distance: 14.3
click at [415, 21] on select "Choose an option... Pending Applied Excluded (Questions) Excluded (Expired) Exc…" at bounding box center [436, 23] width 85 height 16
select select ""excluded__location_""
click at [394, 15] on select "Choose an option... Pending Applied Excluded (Questions) Excluded (Expired) Exc…" at bounding box center [436, 23] width 85 height 16
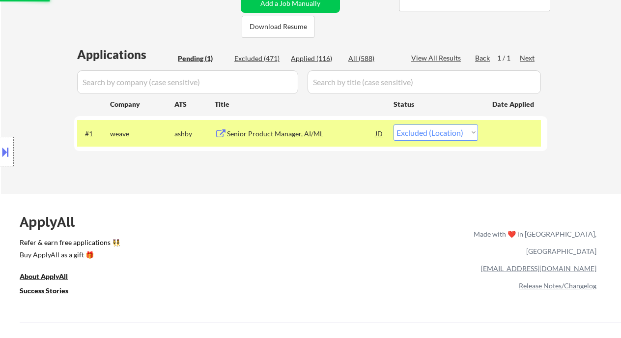
scroll to position [197, 0]
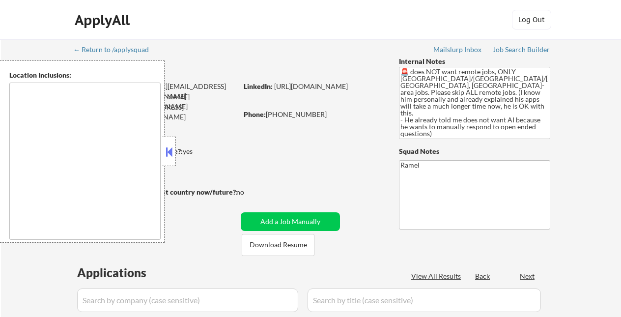
type textarea "[GEOGRAPHIC_DATA], [GEOGRAPHIC_DATA] [GEOGRAPHIC_DATA], [GEOGRAPHIC_DATA] [GEOG…"
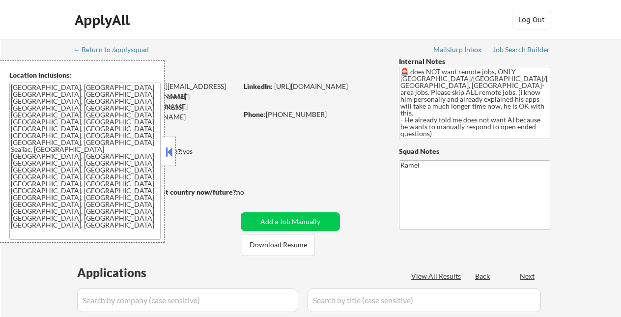
select select ""pending""
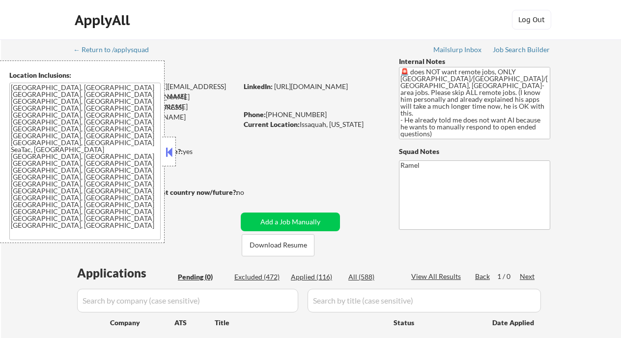
click at [317, 277] on div "Applied (116)" at bounding box center [315, 277] width 49 height 10
select select ""applied""
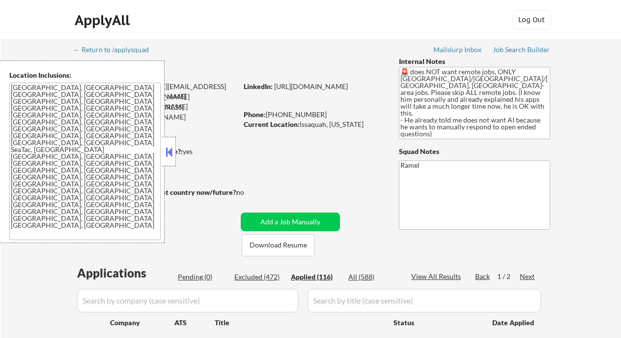
select select ""applied""
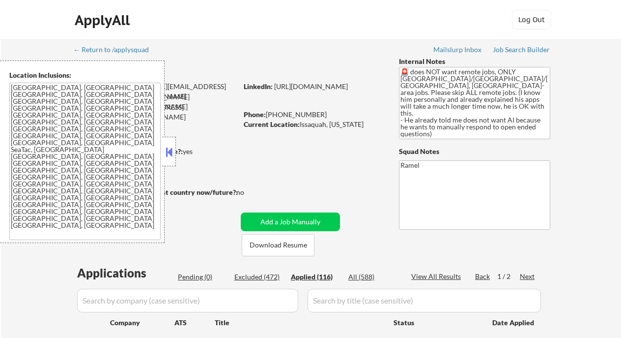
select select ""applied""
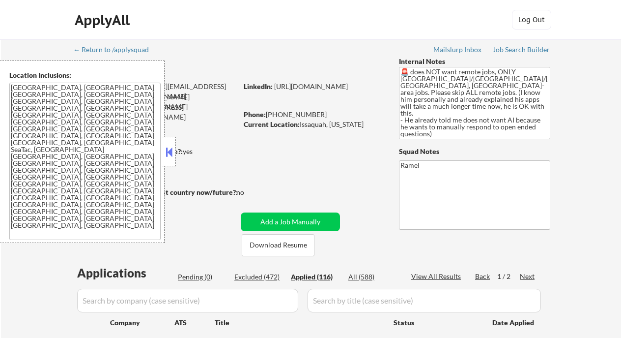
select select ""applied""
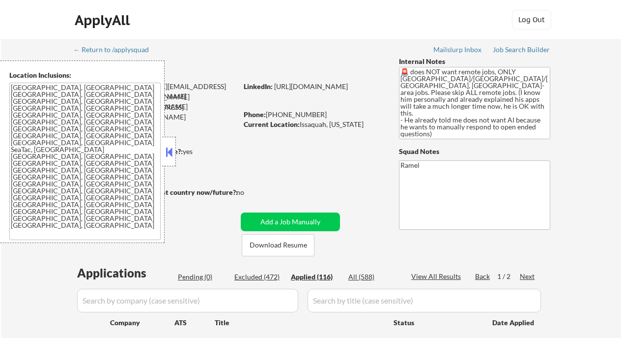
select select ""applied""
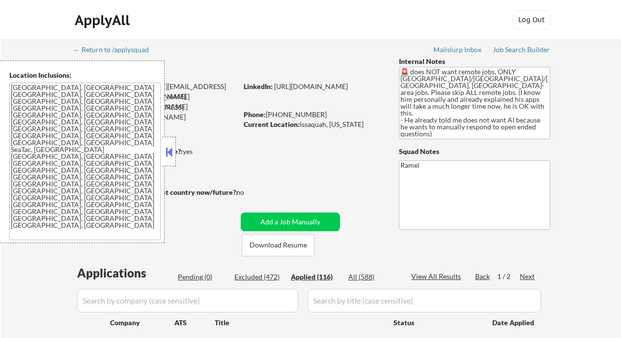
select select ""applied""
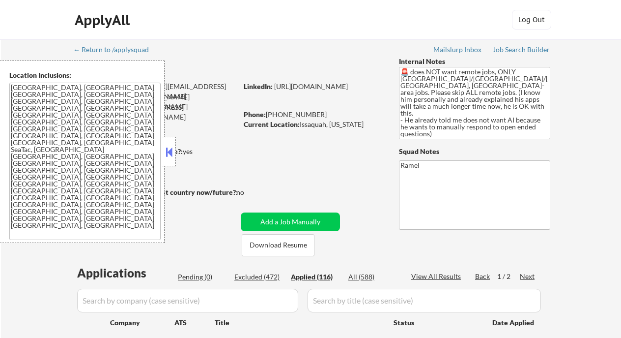
select select ""applied""
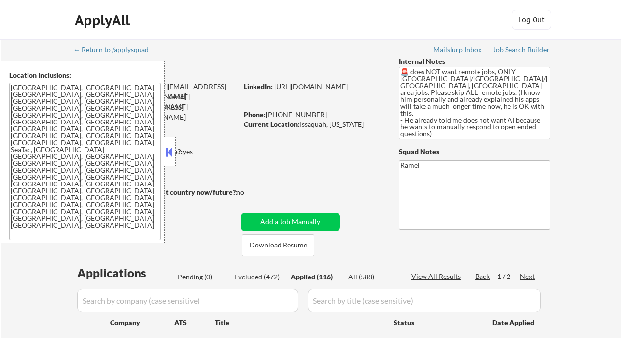
select select ""applied""
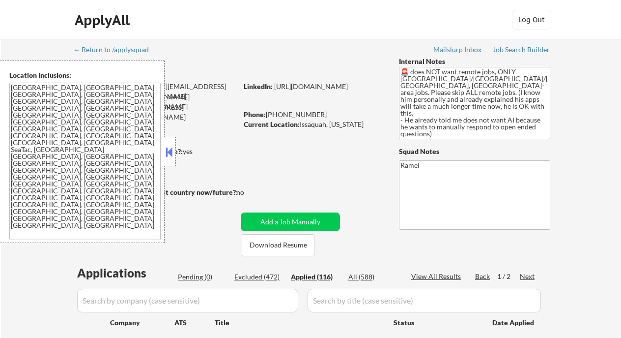
select select ""applied""
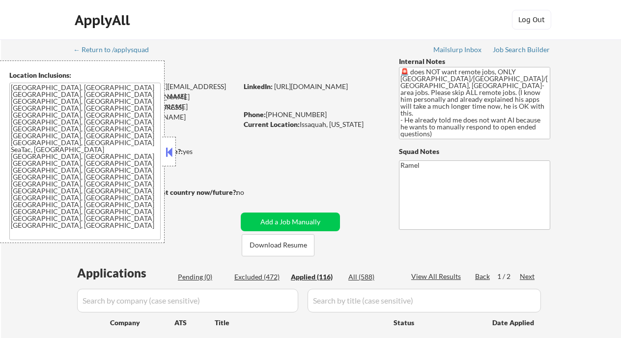
select select ""applied""
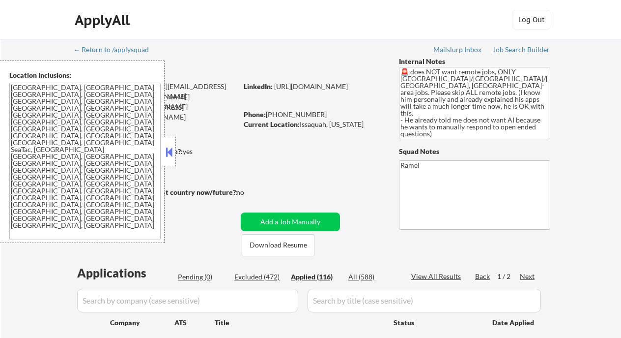
select select ""applied""
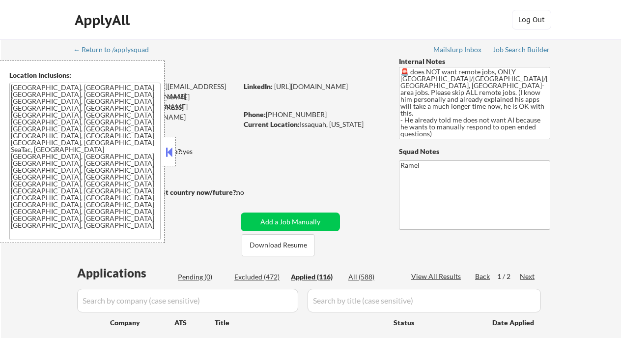
select select ""applied""
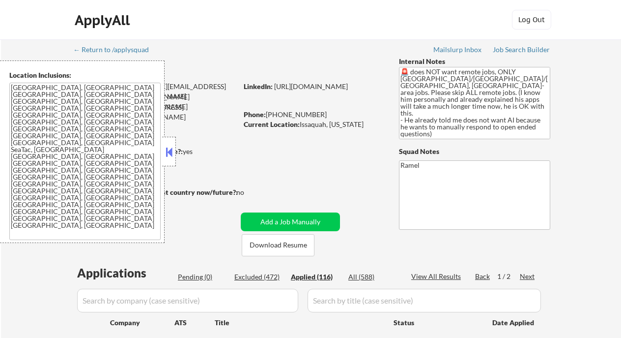
select select ""applied""
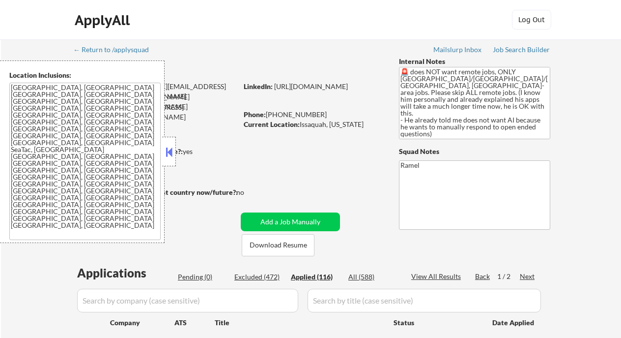
select select ""applied""
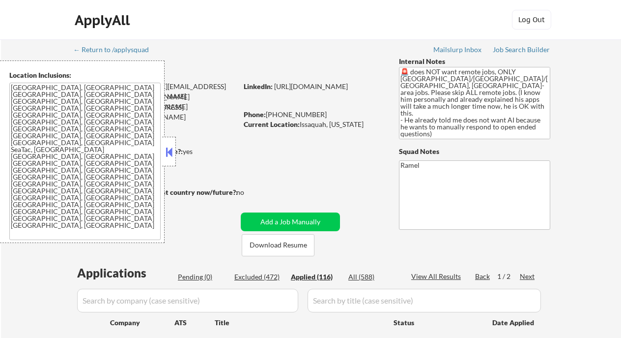
select select ""applied""
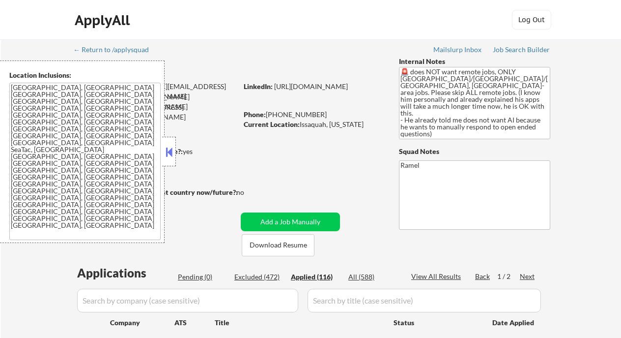
select select ""applied""
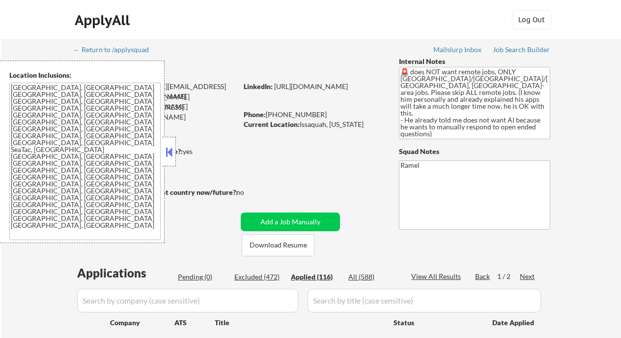
select select ""applied""
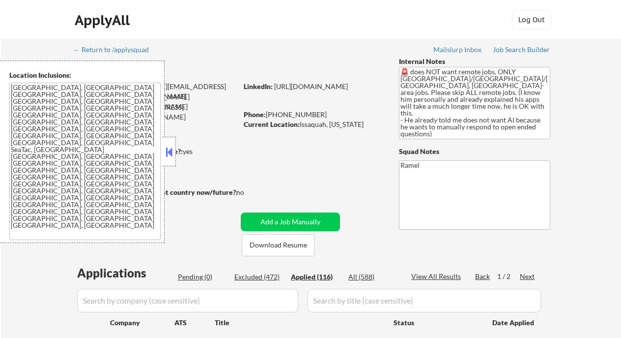
select select ""applied""
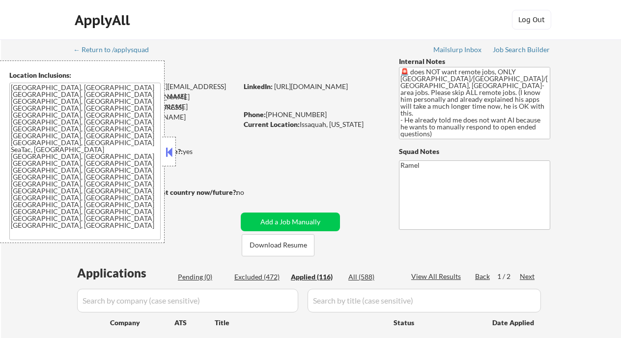
select select ""applied""
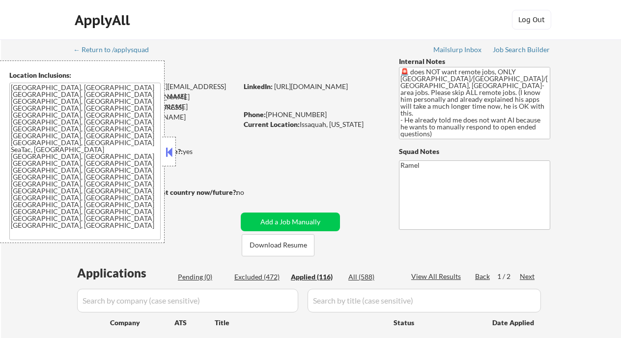
select select ""applied""
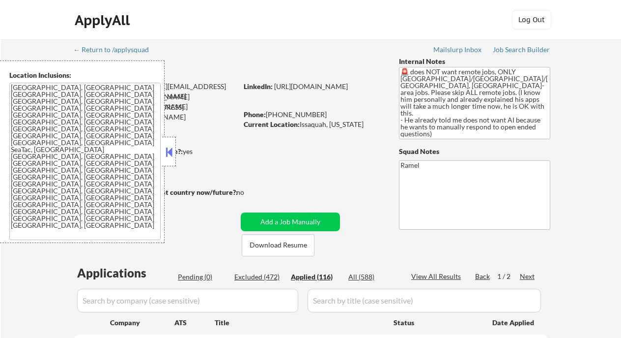
select select ""applied""
click at [443, 271] on div "View All Results" at bounding box center [437, 276] width 53 height 10
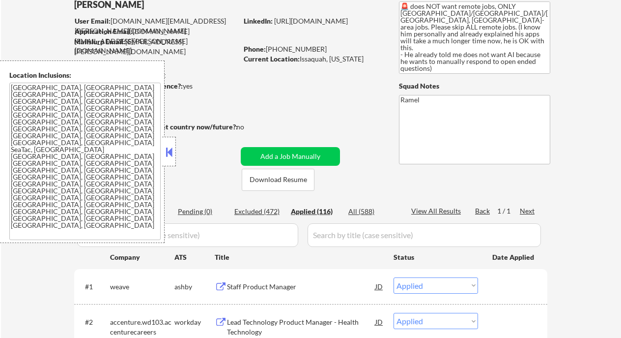
select select ""applied""
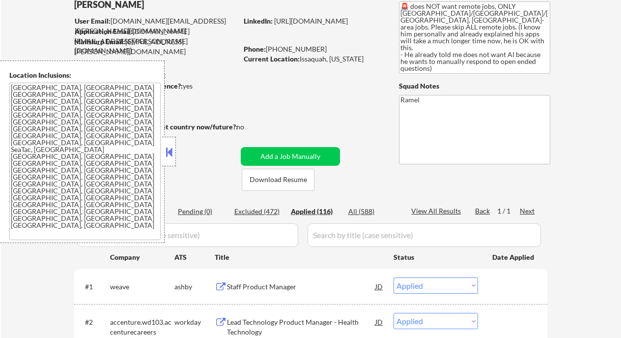
select select ""applied""
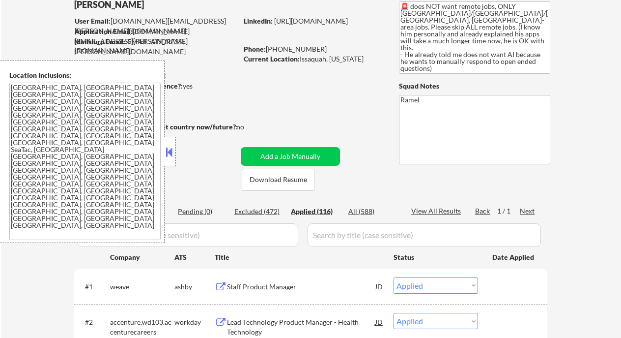
select select ""applied""
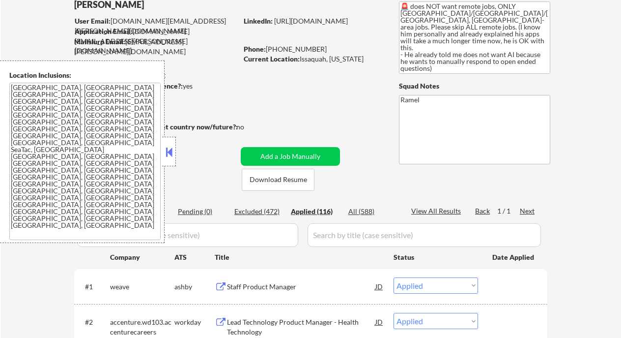
select select ""applied""
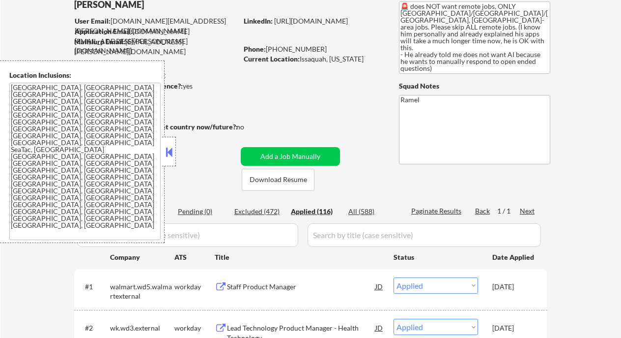
click at [164, 154] on button at bounding box center [169, 152] width 11 height 15
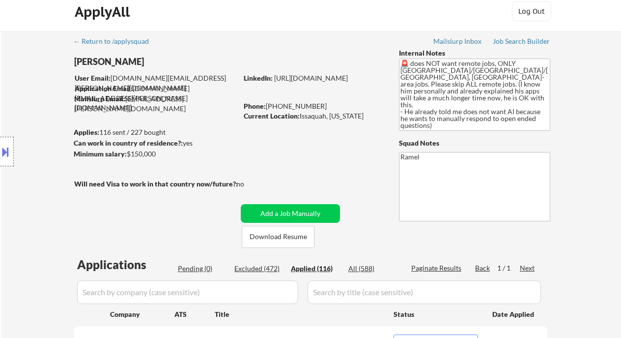
scroll to position [0, 0]
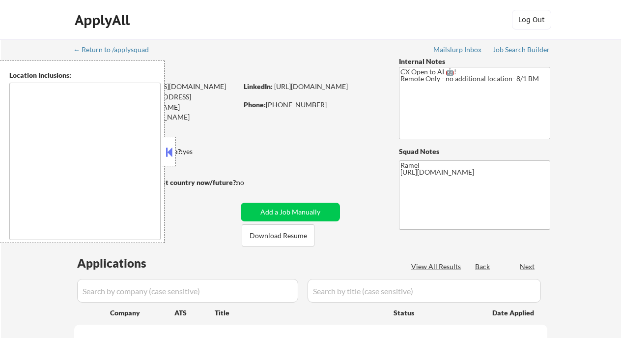
type textarea "remote"
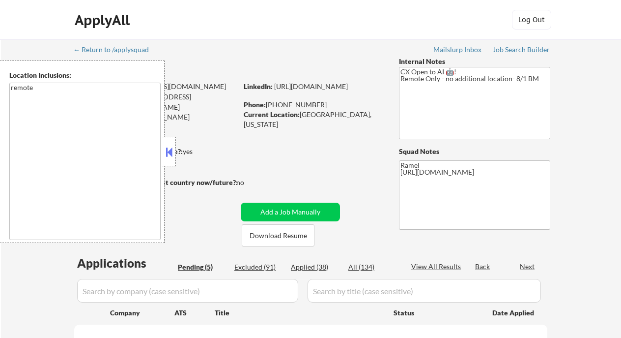
select select ""pending""
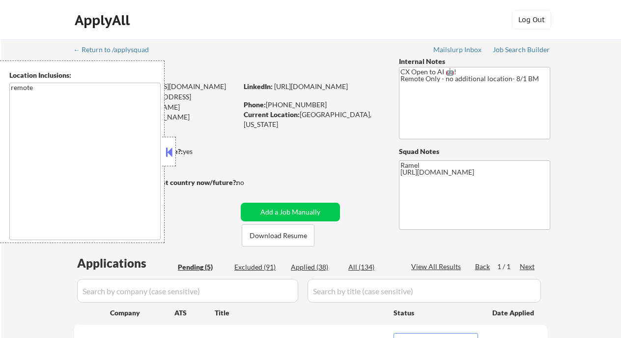
click at [170, 157] on button at bounding box center [169, 152] width 11 height 15
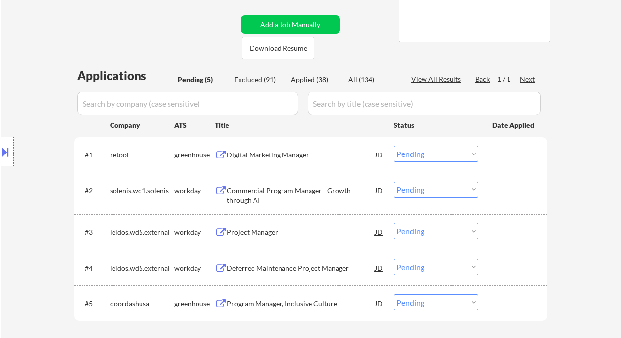
scroll to position [197, 0]
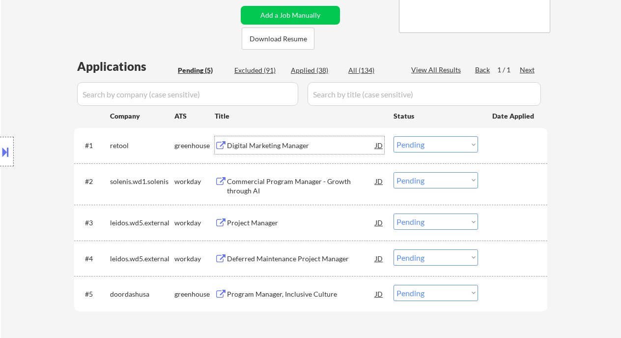
click at [301, 149] on div "Digital Marketing Manager" at bounding box center [301, 146] width 148 height 10
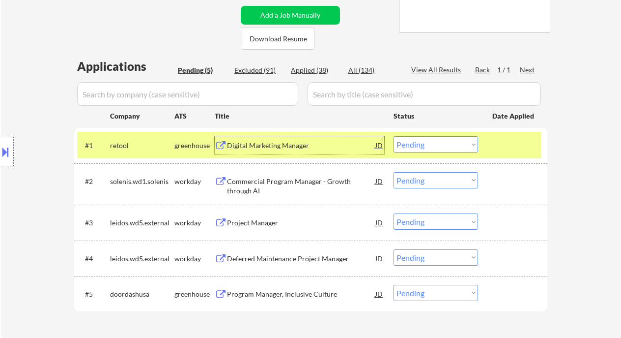
click at [444, 148] on select "Choose an option... Pending Applied Excluded (Questions) Excluded (Expired) Exc…" at bounding box center [436, 144] width 85 height 16
click at [394, 136] on select "Choose an option... Pending Applied Excluded (Questions) Excluded (Expired) Exc…" at bounding box center [436, 144] width 85 height 16
select select ""pending""
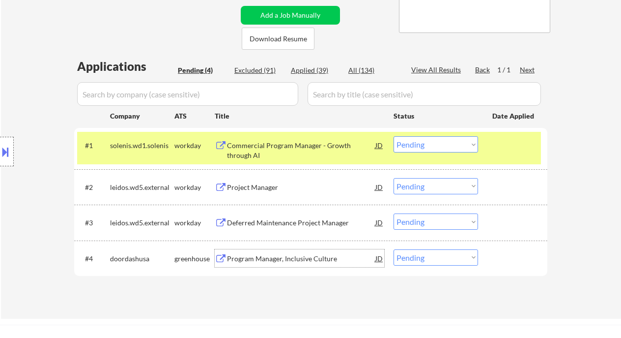
click at [265, 261] on div "Program Manager, Inclusive Culture" at bounding box center [301, 259] width 148 height 10
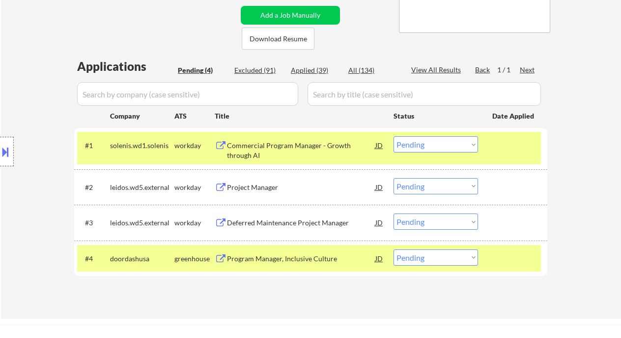
drag, startPoint x: 420, startPoint y: 261, endPoint x: 423, endPoint y: 268, distance: 7.9
click at [420, 261] on select "Choose an option... Pending Applied Excluded (Questions) Excluded (Expired) Exc…" at bounding box center [436, 257] width 85 height 16
select select ""applied""
click at [394, 249] on select "Choose an option... Pending Applied Excluded (Questions) Excluded (Expired) Exc…" at bounding box center [436, 257] width 85 height 16
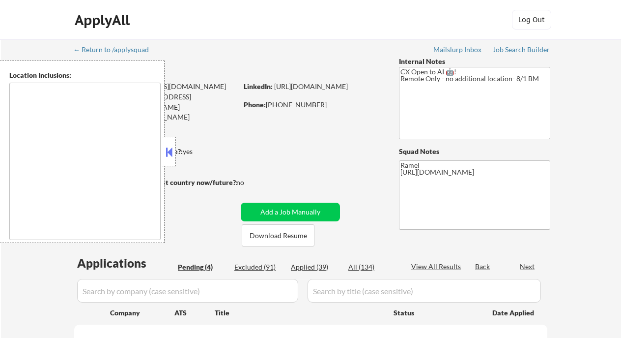
select select ""pending""
type textarea "remote"
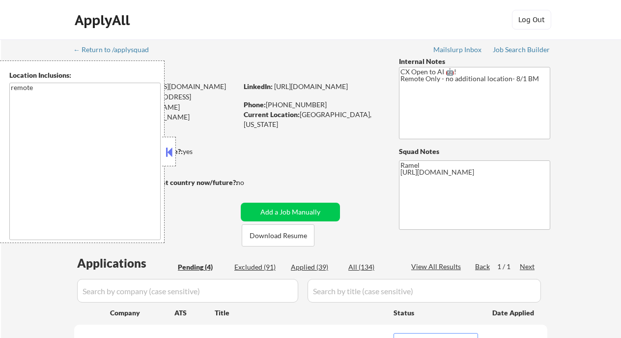
click at [324, 266] on div "Applied (39)" at bounding box center [315, 267] width 49 height 10
select select ""applied""
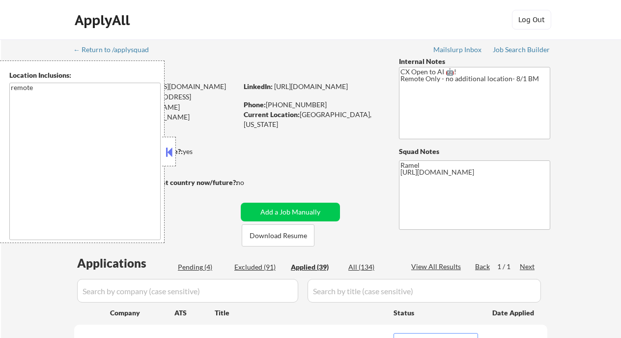
click at [169, 152] on button at bounding box center [169, 152] width 11 height 15
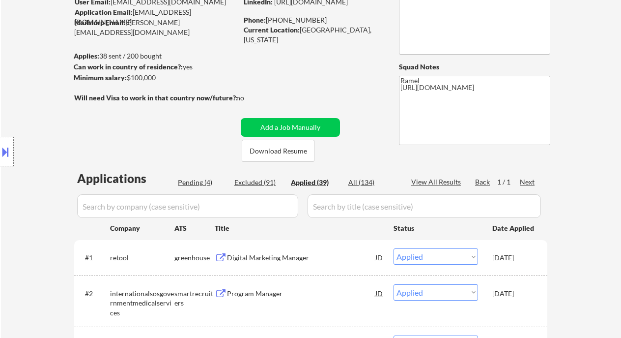
scroll to position [131, 0]
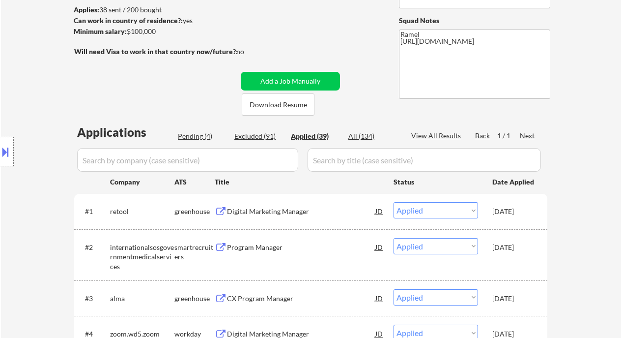
select select ""applied""
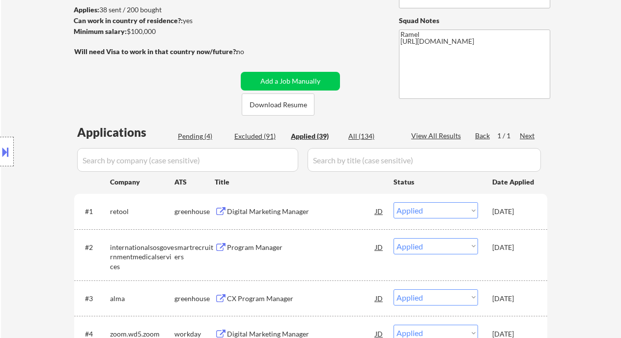
select select ""applied""
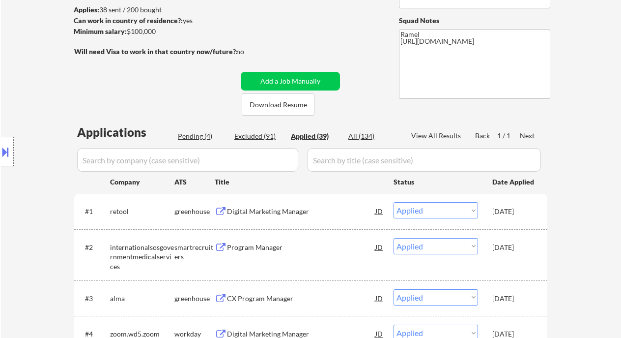
select select ""applied""
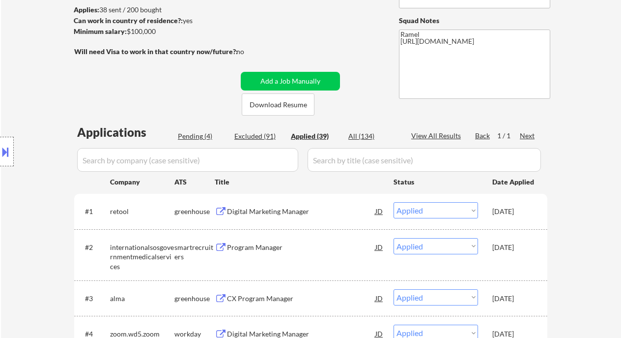
select select ""applied""
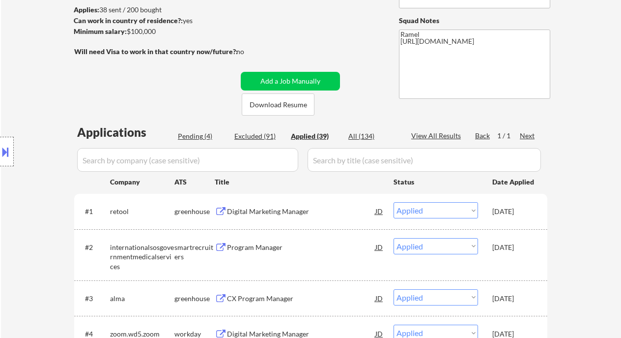
select select ""applied""
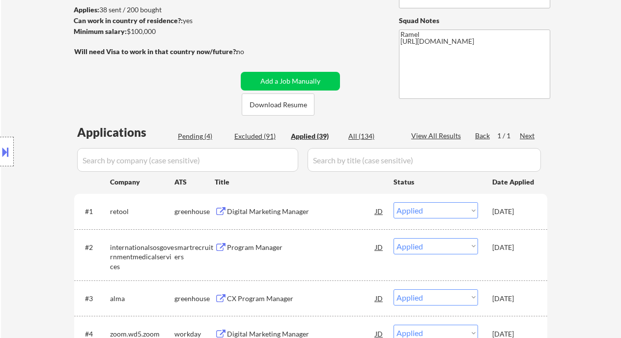
select select ""applied""
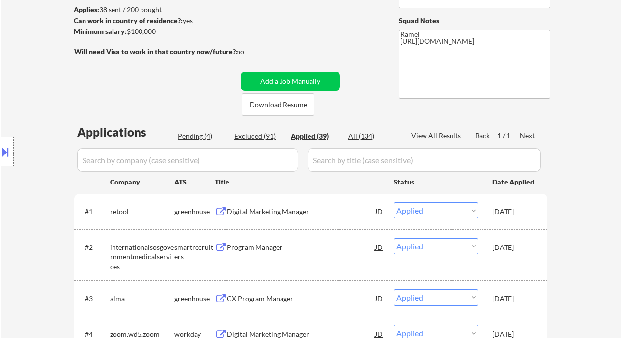
select select ""applied""
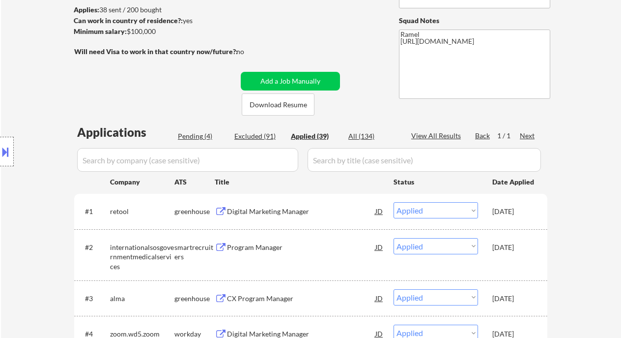
scroll to position [65, 0]
